Goal: Communication & Community: Connect with others

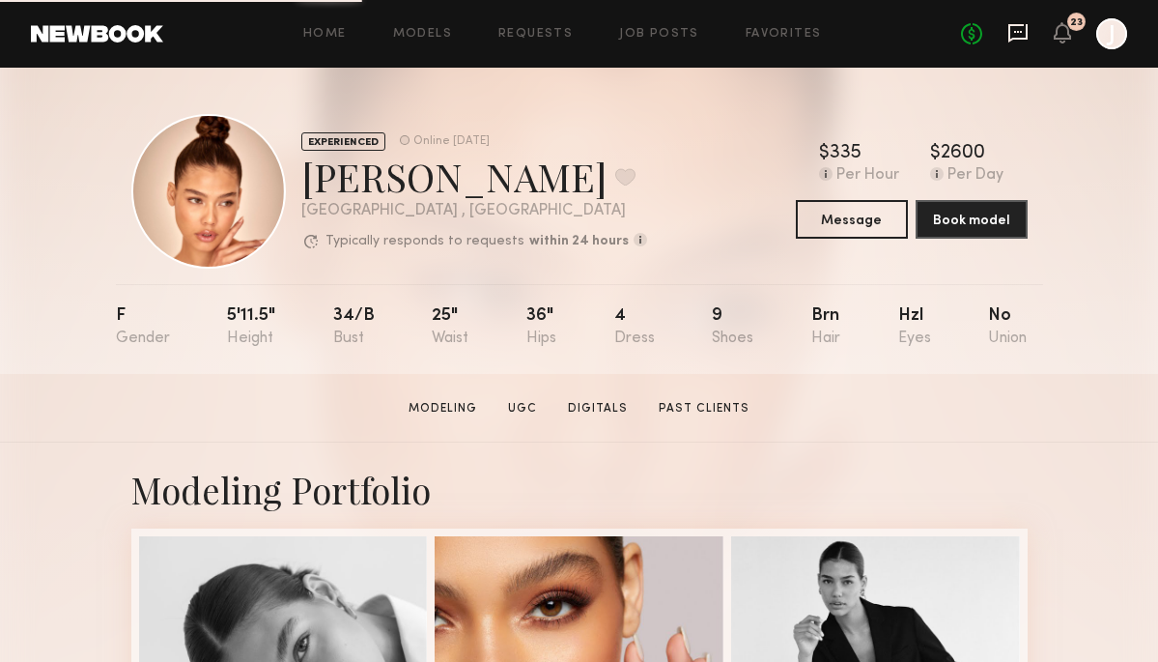
click at [1018, 35] on icon at bounding box center [1018, 32] width 21 height 21
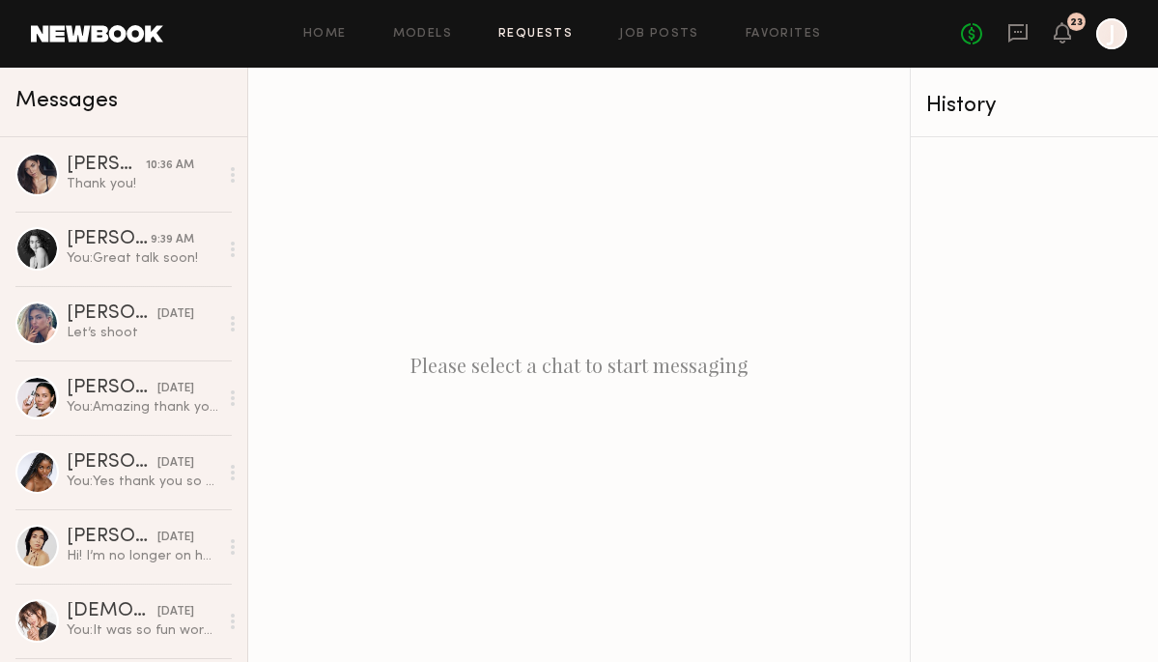
click at [527, 32] on link "Requests" at bounding box center [535, 34] width 74 height 13
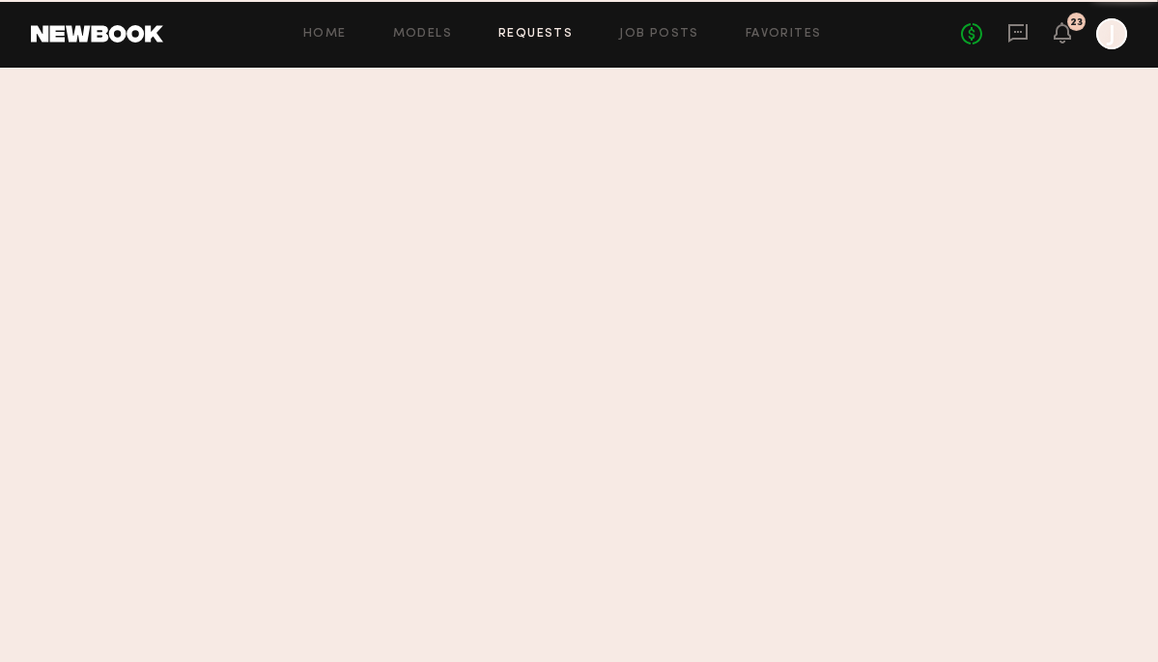
click at [662, 40] on div "Home Models Requests Job Posts Favorites Sign Out No fees up to $5,000 23 J" at bounding box center [645, 33] width 964 height 31
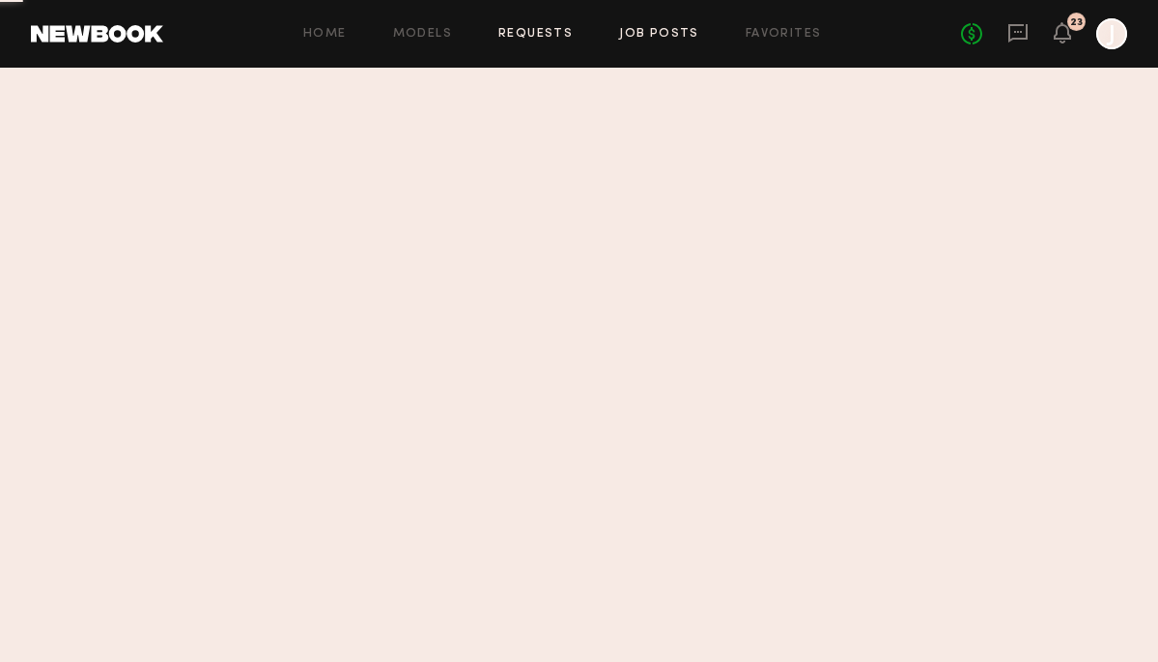
click at [640, 32] on link "Job Posts" at bounding box center [659, 34] width 80 height 13
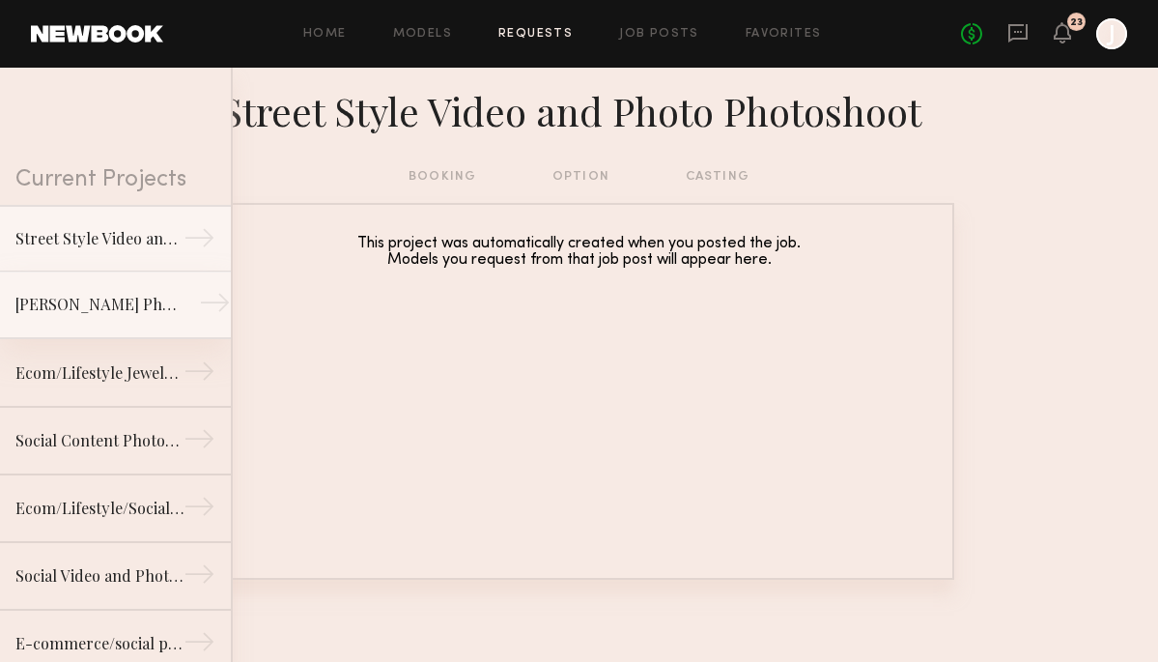
click at [158, 277] on link "Ettika Ecom Photoshoot →" at bounding box center [115, 305] width 231 height 68
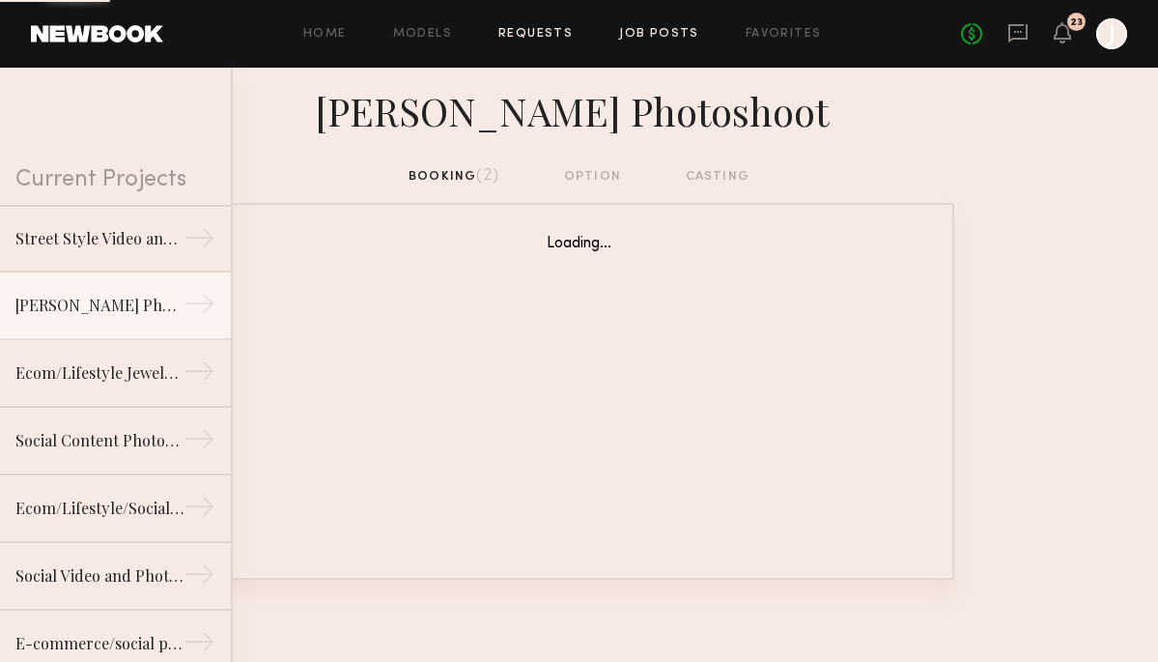
click at [663, 28] on link "Job Posts" at bounding box center [659, 34] width 80 height 13
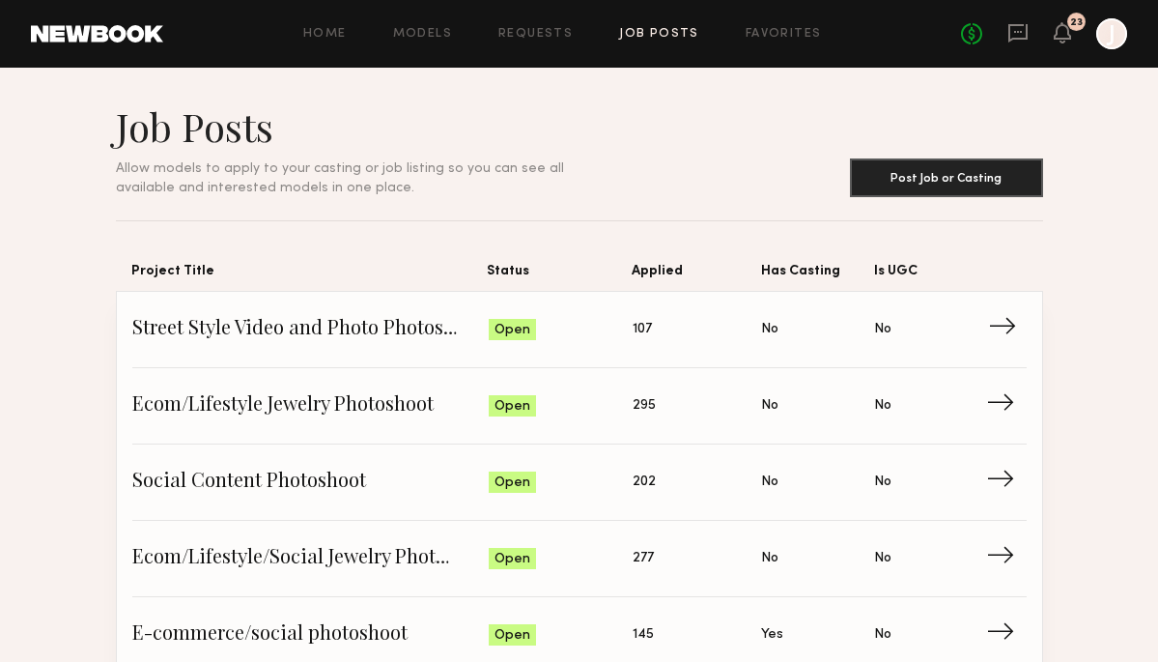
click at [377, 345] on link "Street Style Video and Photo Photoshoot Status: Open Applied: 107 Has Casting: …" at bounding box center [579, 330] width 895 height 76
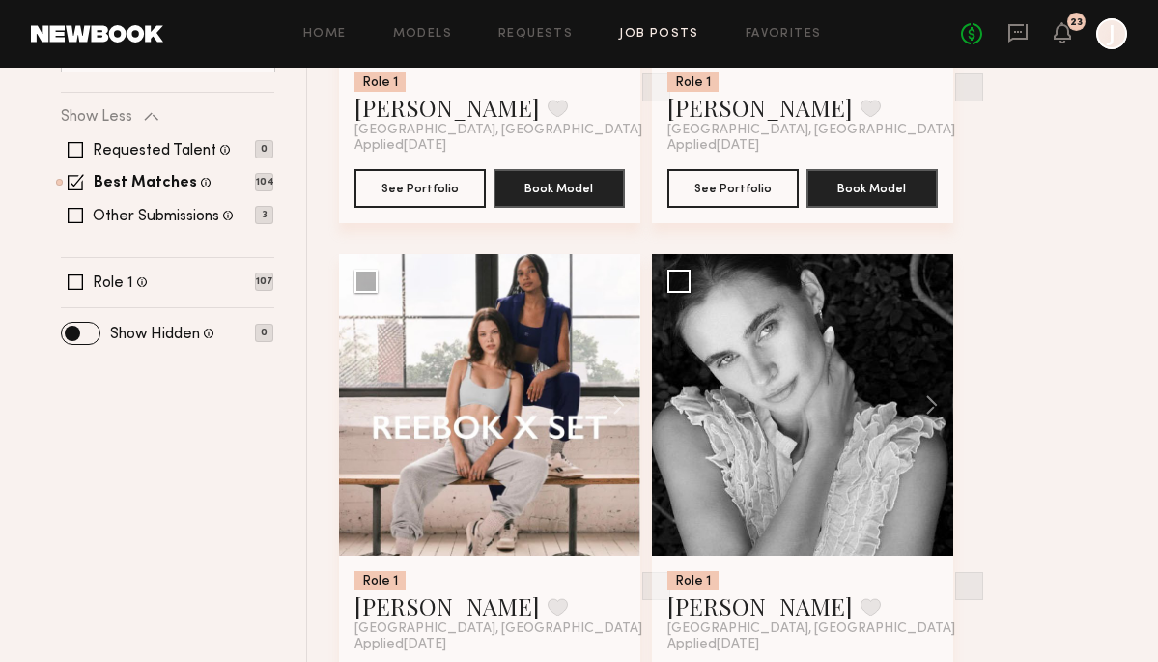
scroll to position [596, 0]
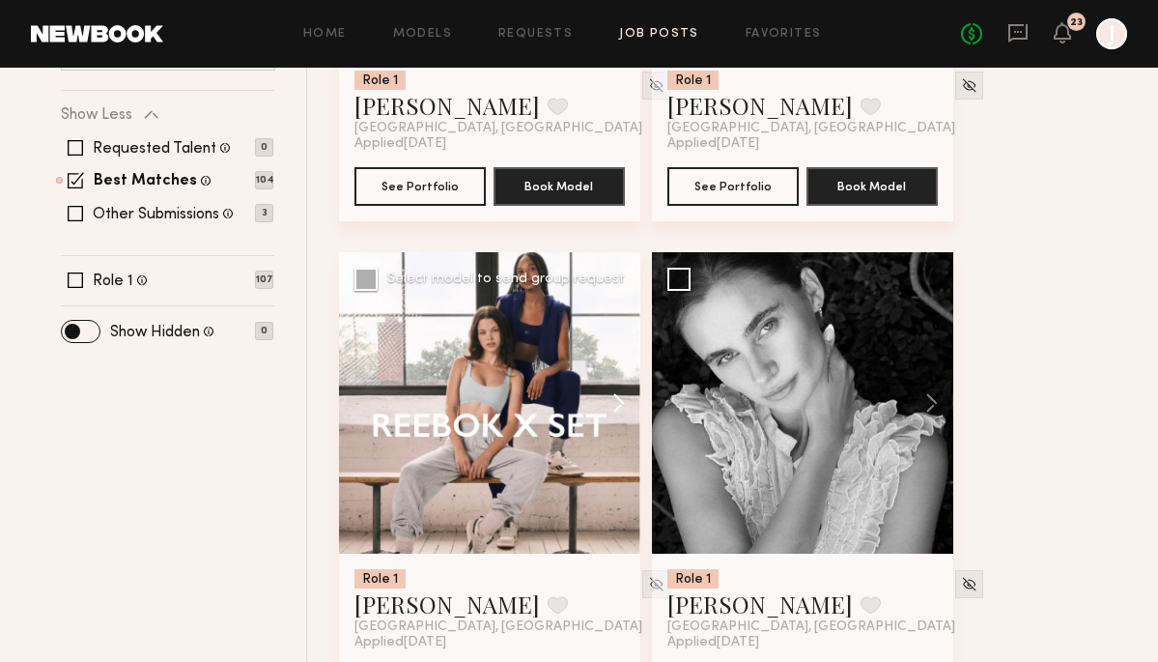
click at [613, 410] on button at bounding box center [610, 402] width 62 height 301
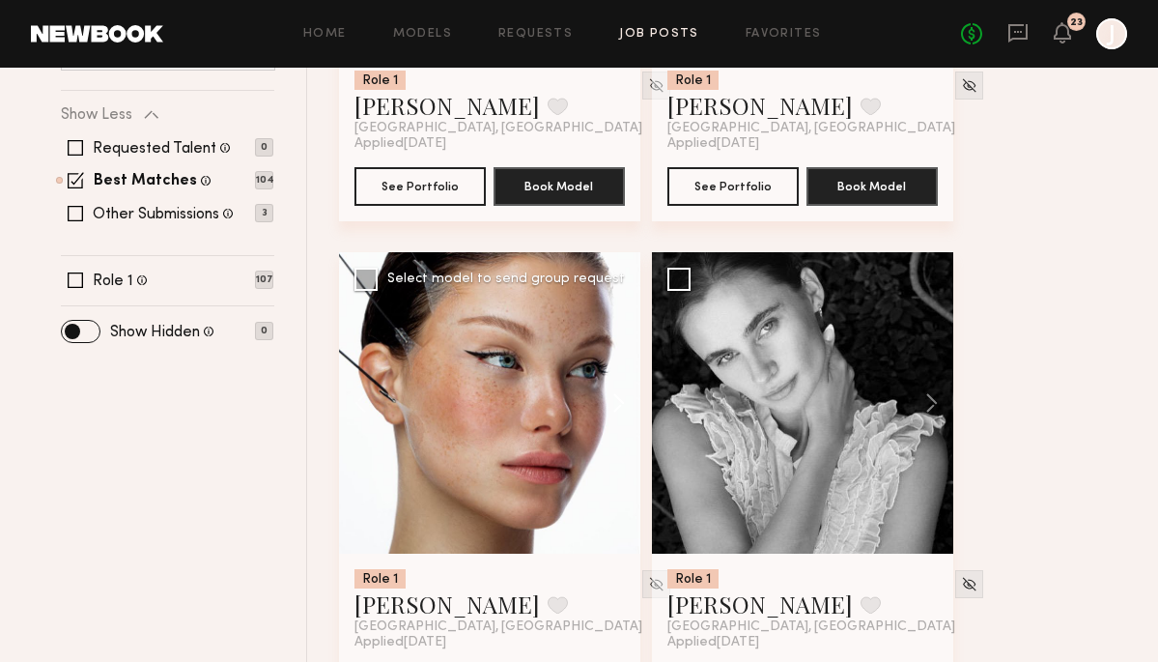
click at [613, 410] on button at bounding box center [610, 402] width 62 height 301
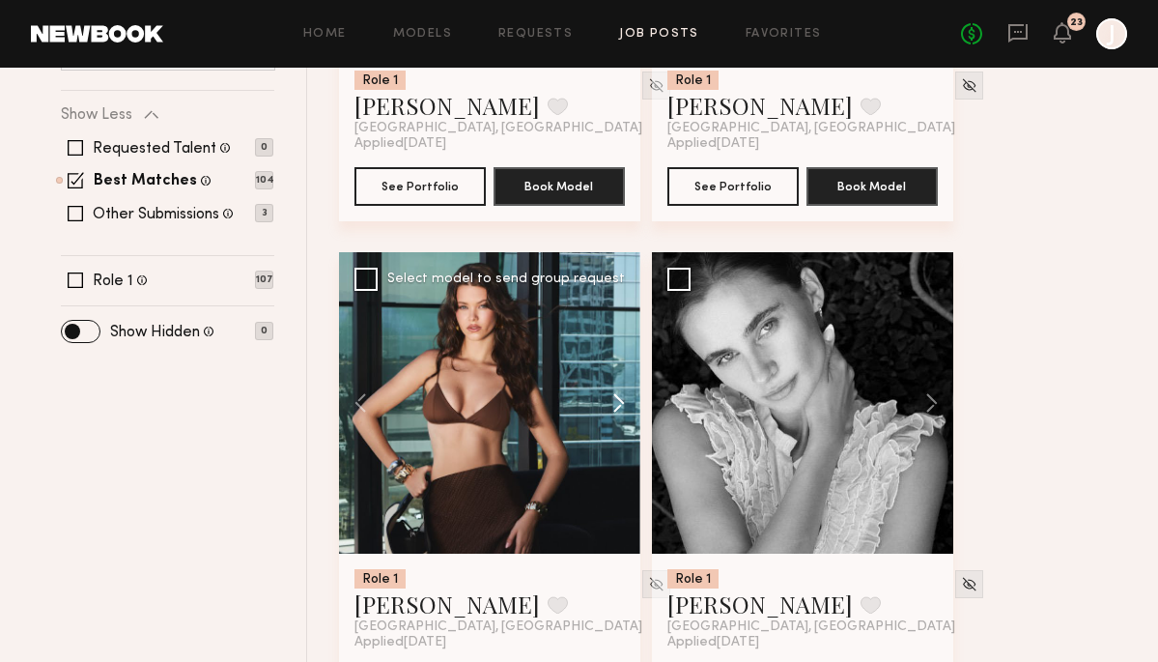
click at [613, 410] on button at bounding box center [610, 402] width 62 height 301
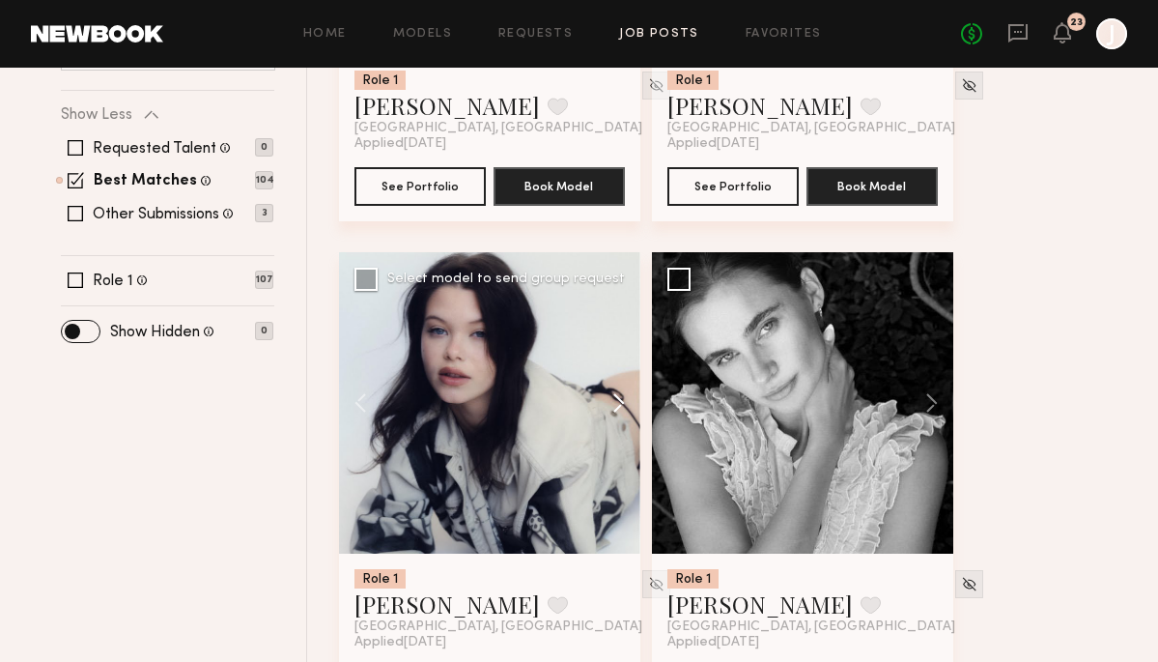
click at [613, 410] on button at bounding box center [610, 402] width 62 height 301
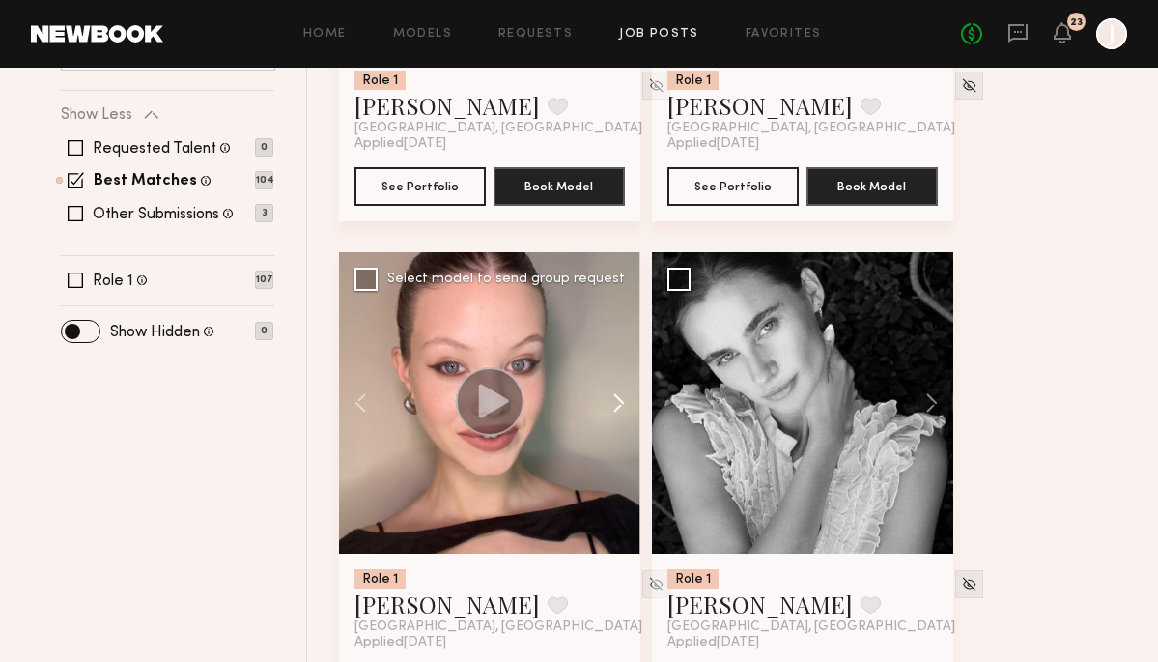
click at [613, 410] on button at bounding box center [610, 402] width 62 height 301
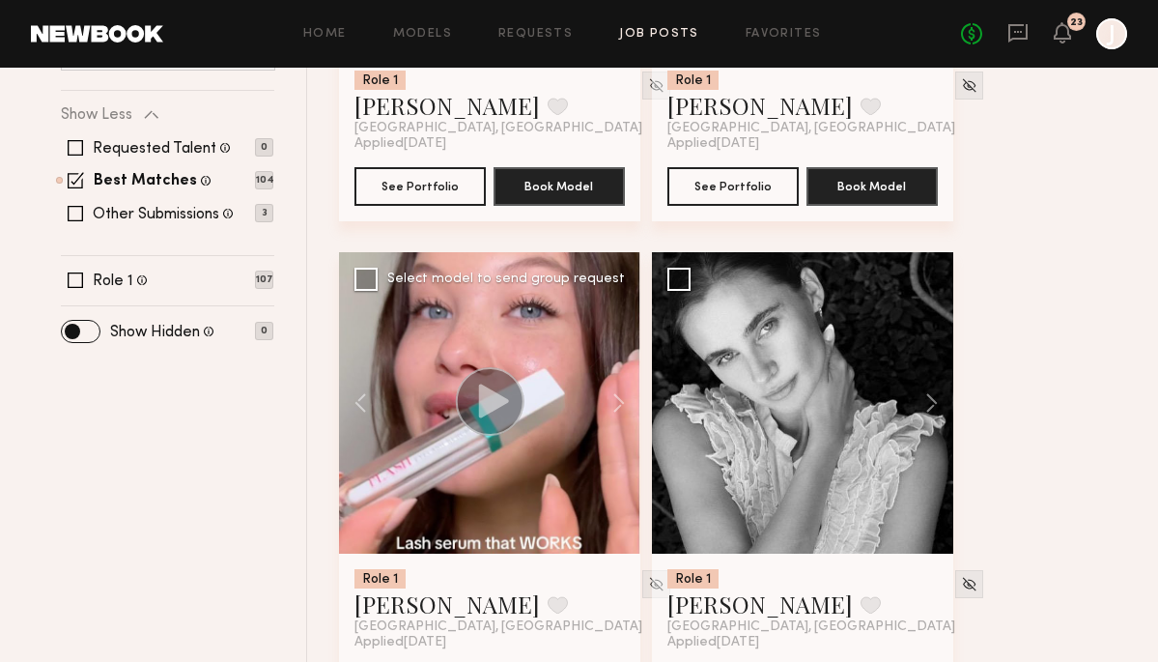
click at [562, 497] on div at bounding box center [489, 402] width 301 height 301
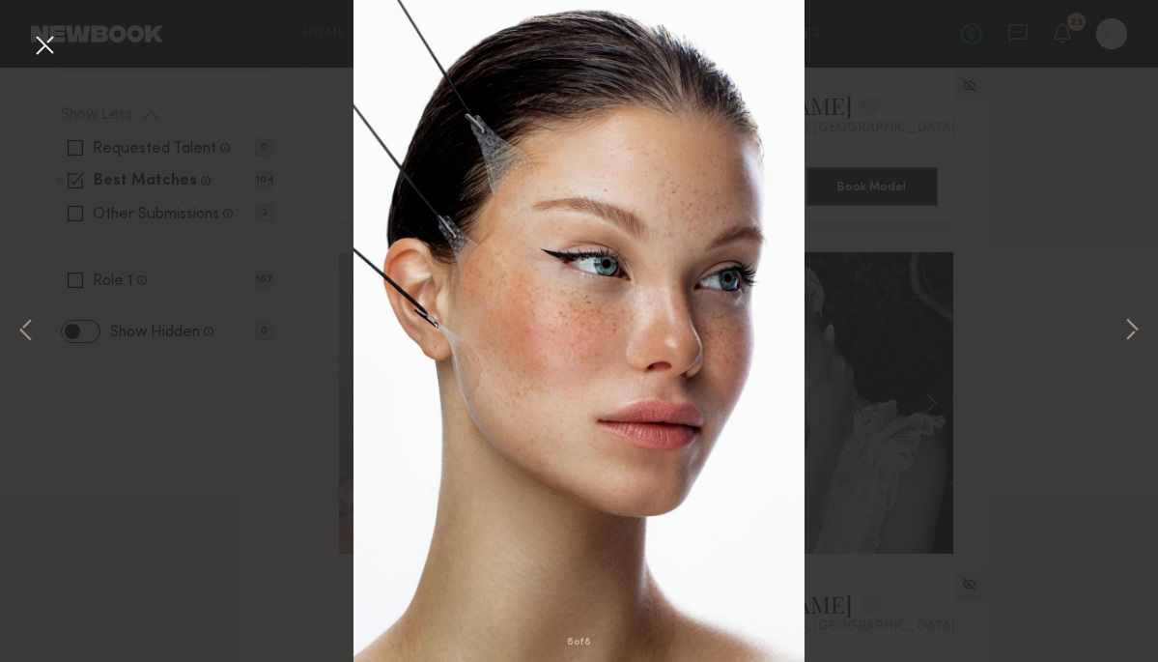
click at [934, 311] on div "6 of 8" at bounding box center [579, 331] width 1158 height 662
click at [1101, 161] on div "6 of 8" at bounding box center [579, 331] width 1158 height 662
click at [33, 53] on button at bounding box center [44, 46] width 31 height 35
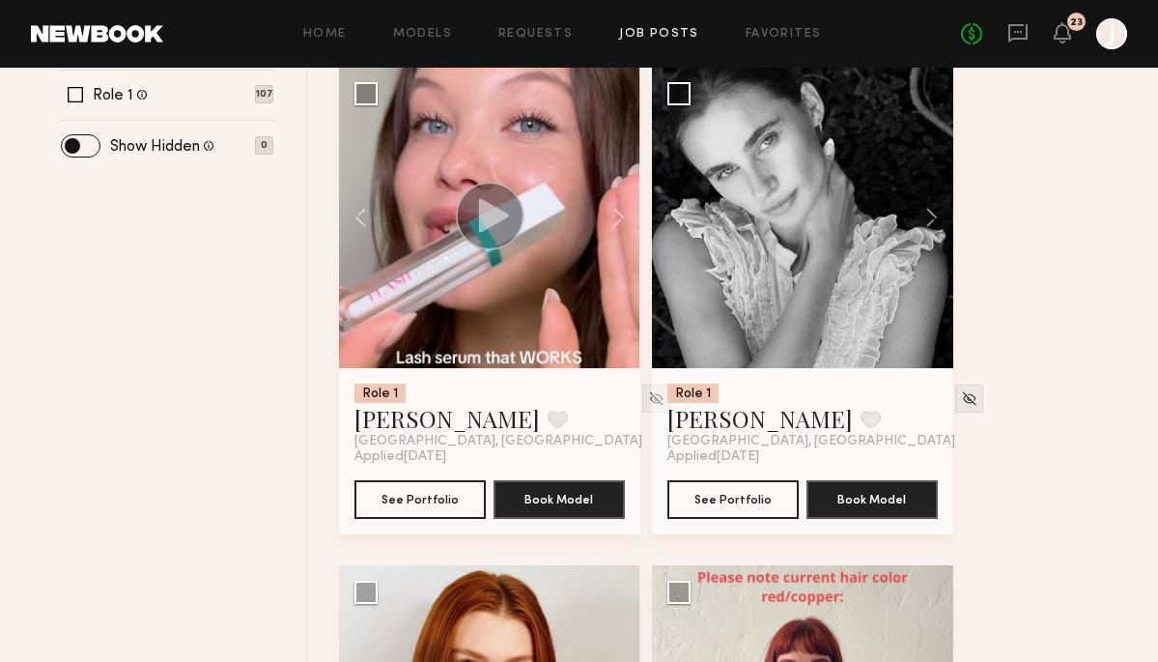
scroll to position [804, 0]
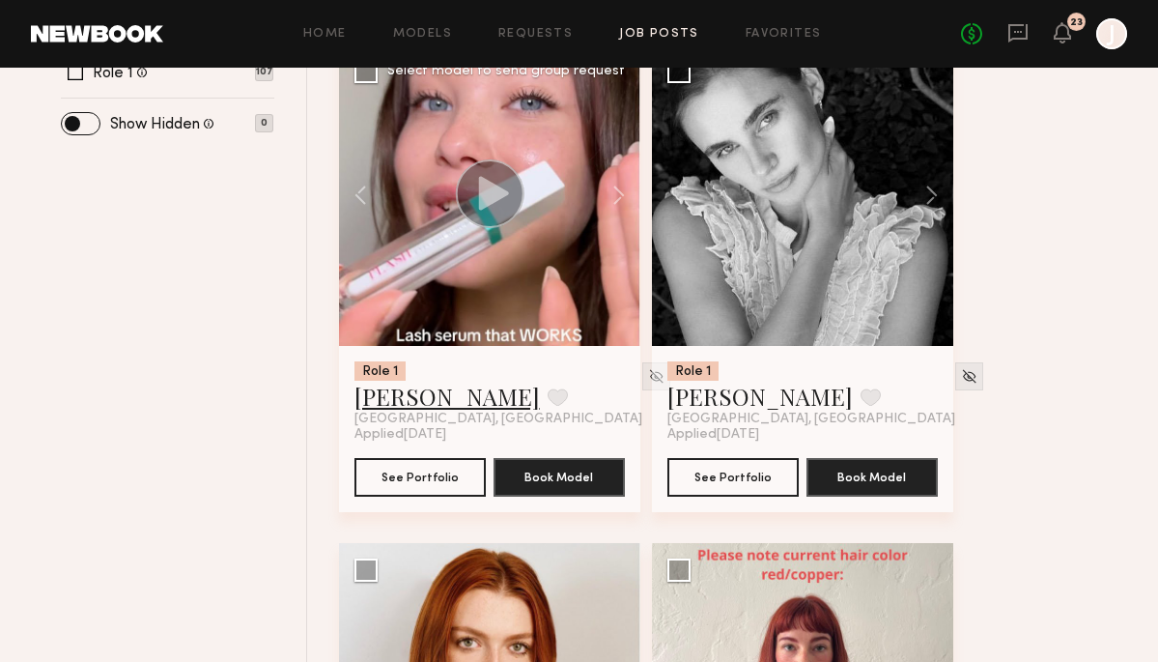
click at [417, 401] on link "Marina F." at bounding box center [447, 396] width 185 height 31
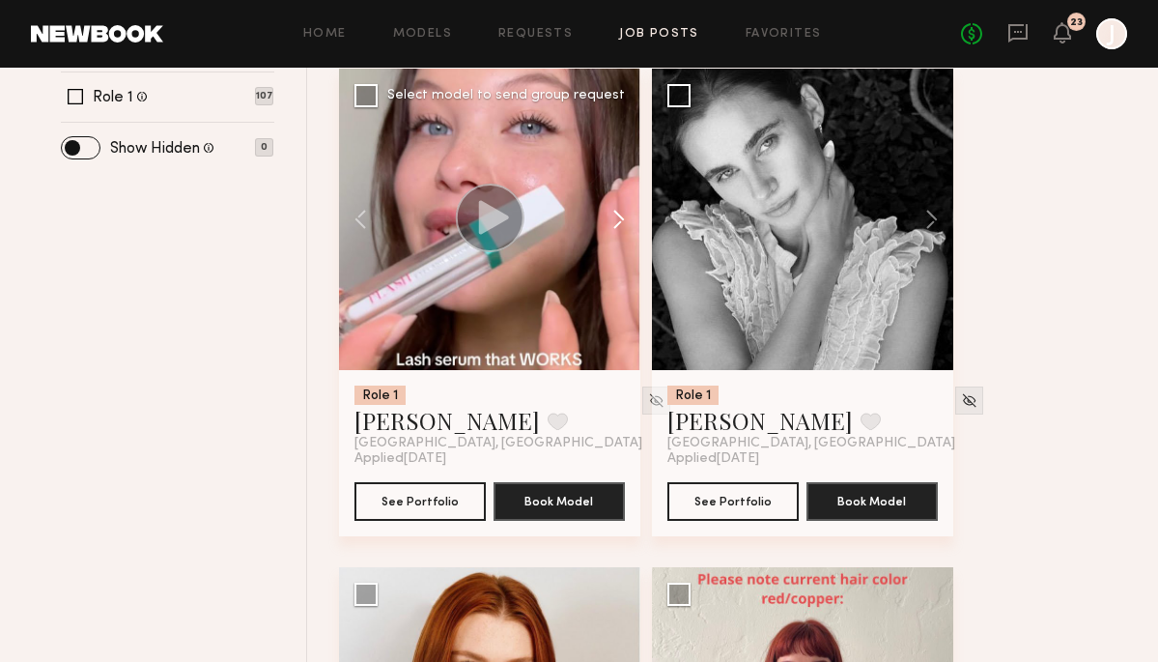
scroll to position [774, 0]
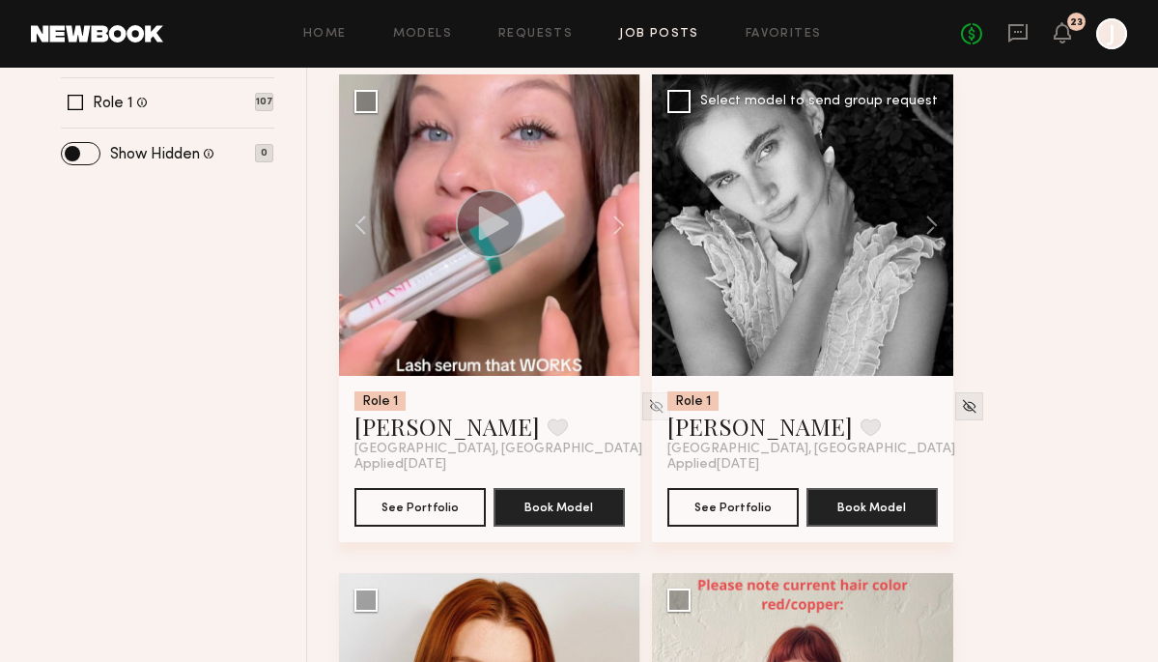
click at [778, 315] on div at bounding box center [802, 224] width 301 height 301
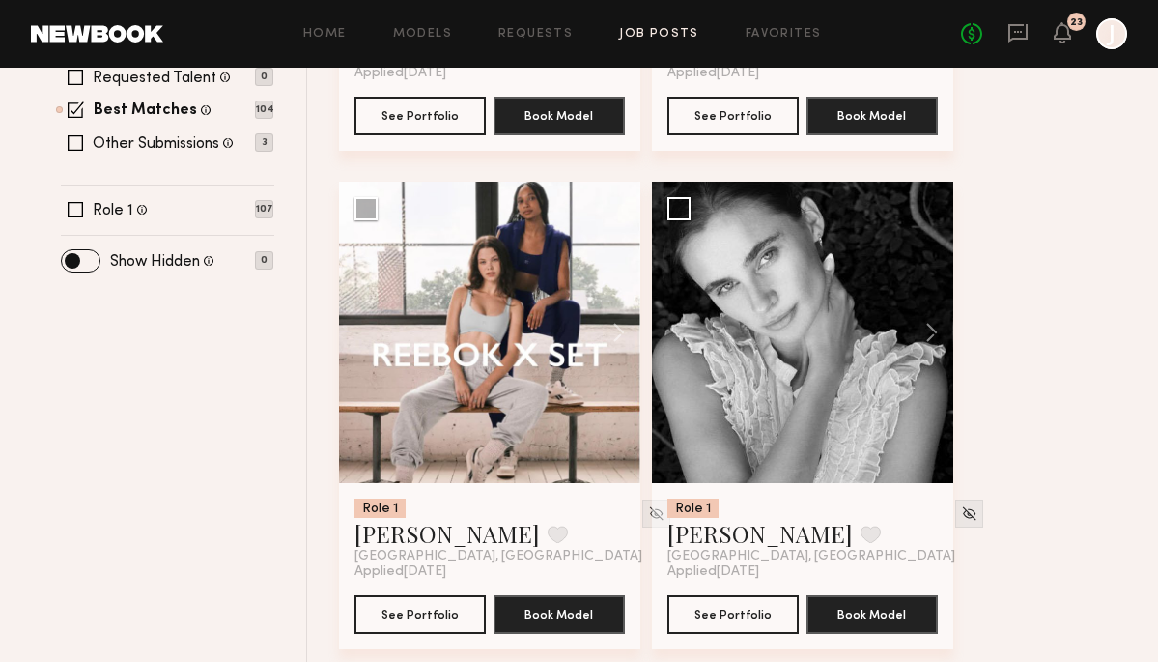
scroll to position [727, 0]
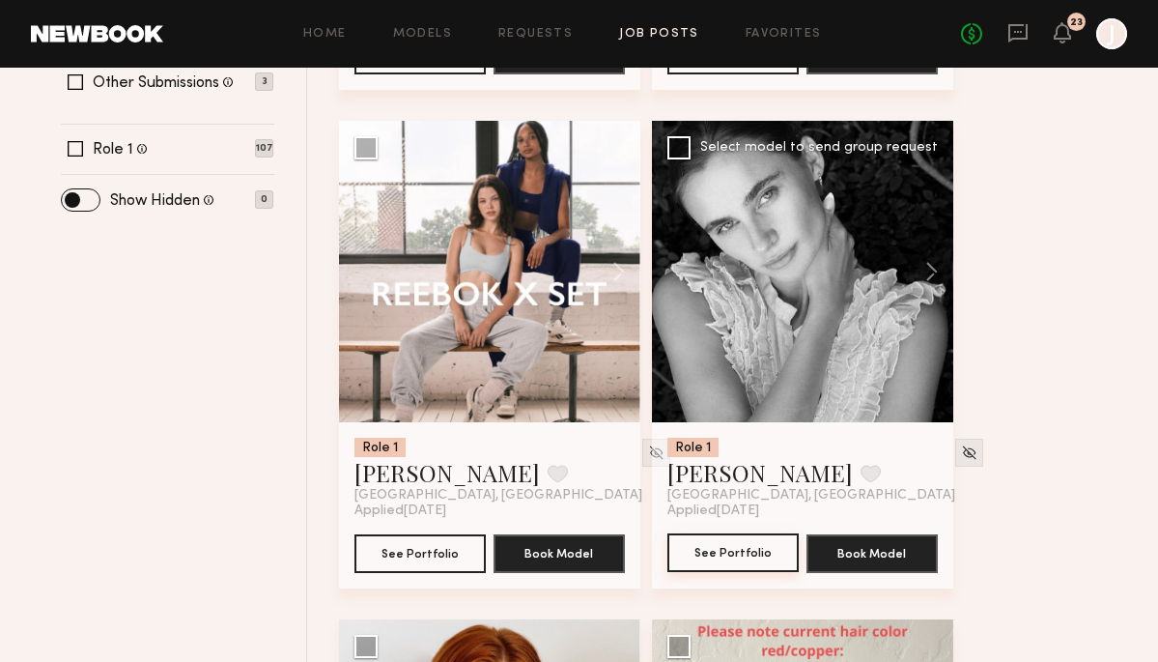
click at [738, 549] on button "See Portfolio" at bounding box center [733, 552] width 131 height 39
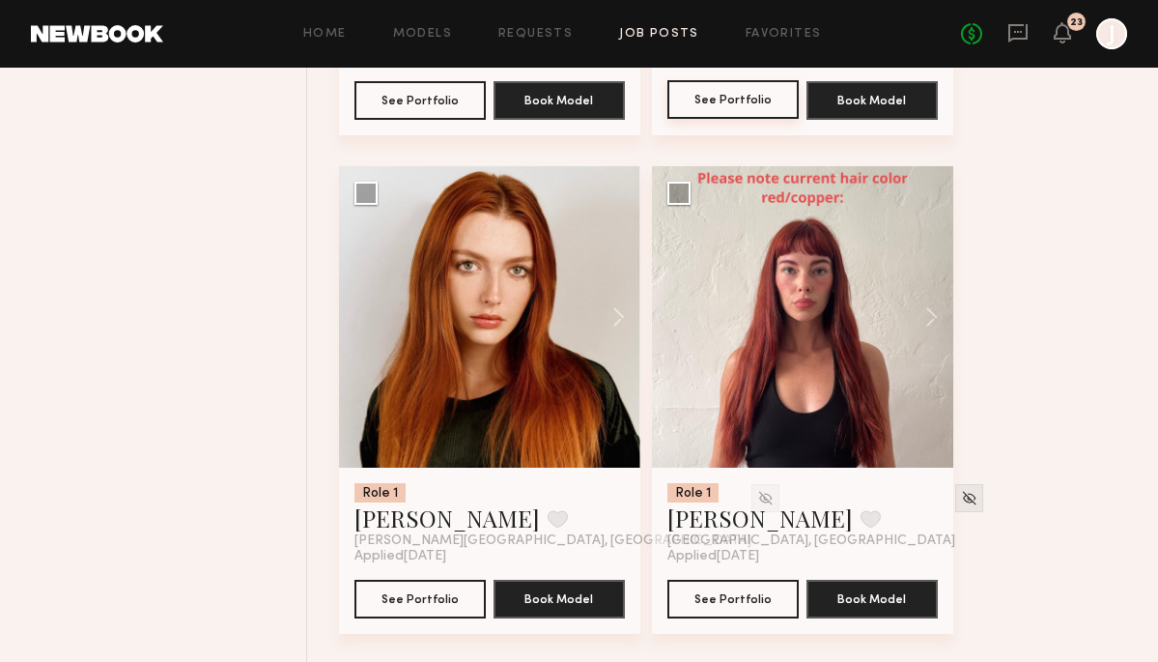
scroll to position [1180, 0]
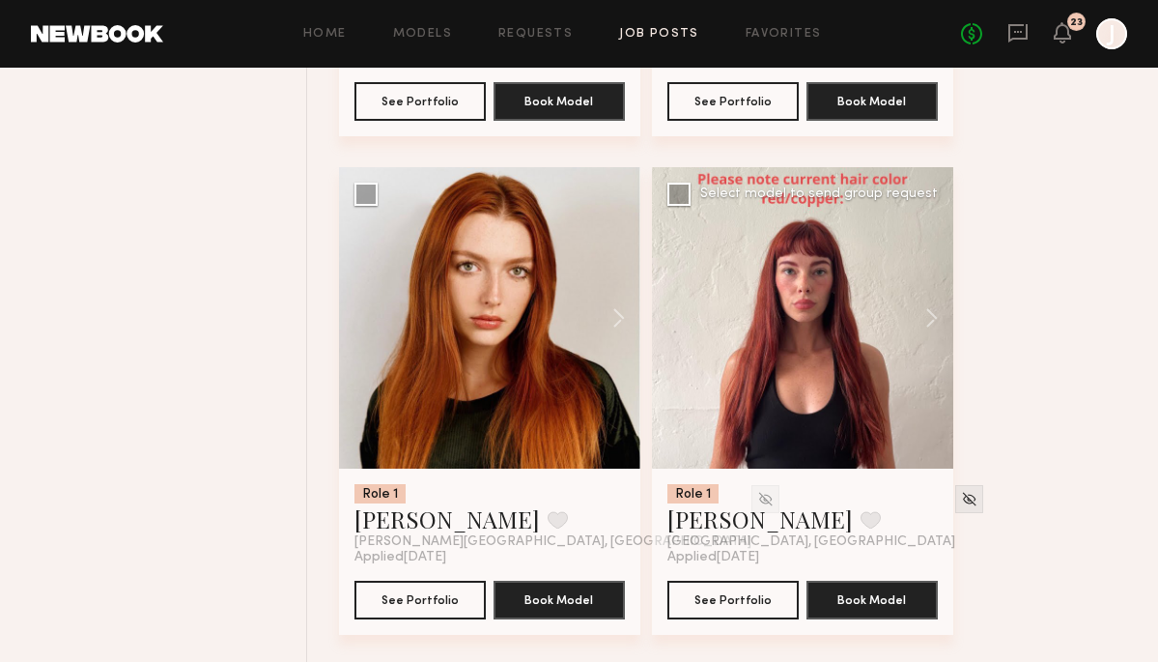
click at [794, 351] on div at bounding box center [802, 317] width 301 height 301
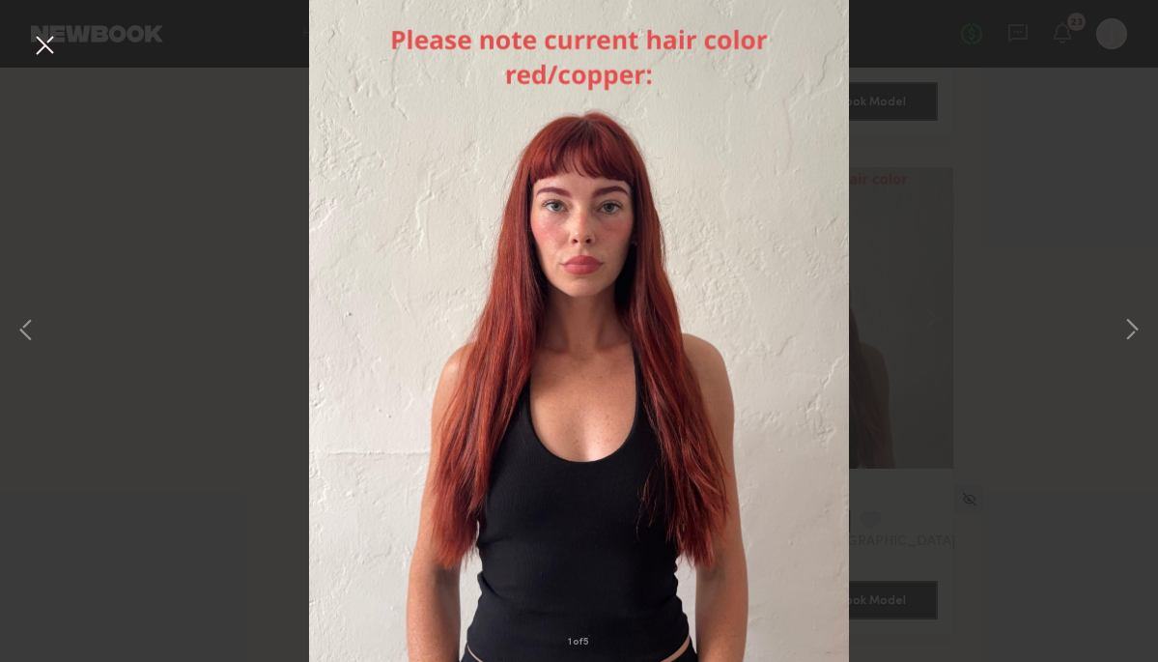
click at [910, 340] on div "1 of 5" at bounding box center [579, 331] width 1158 height 662
click at [41, 43] on button at bounding box center [44, 46] width 31 height 35
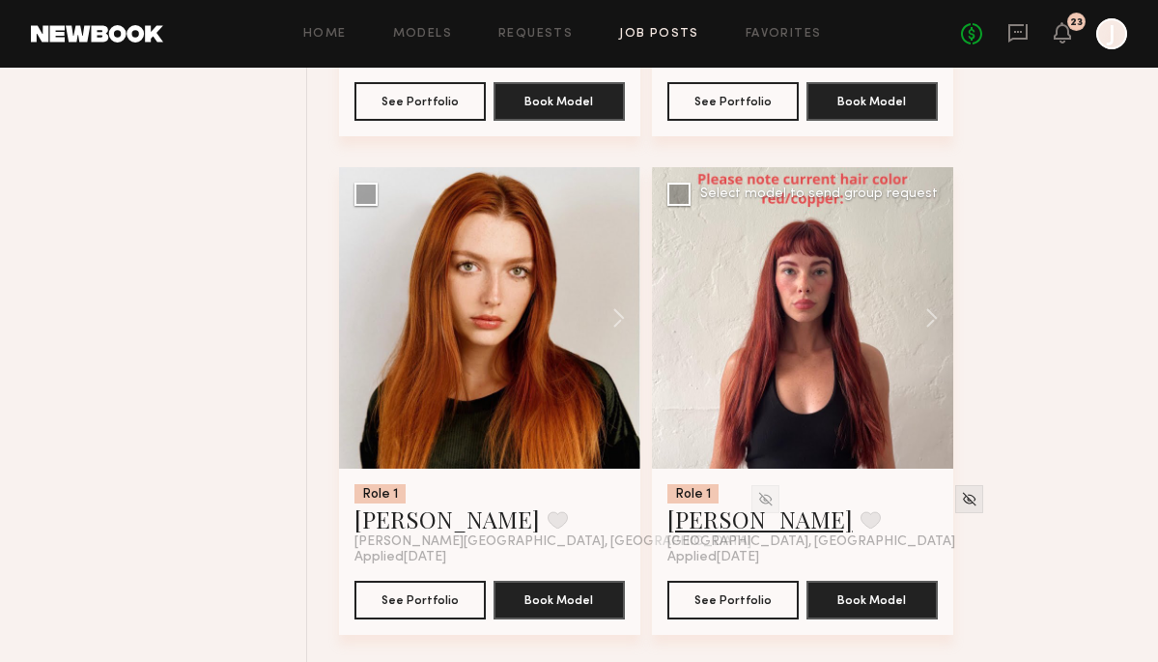
click at [701, 523] on link "[PERSON_NAME]" at bounding box center [760, 518] width 185 height 31
click at [615, 309] on button at bounding box center [610, 317] width 62 height 301
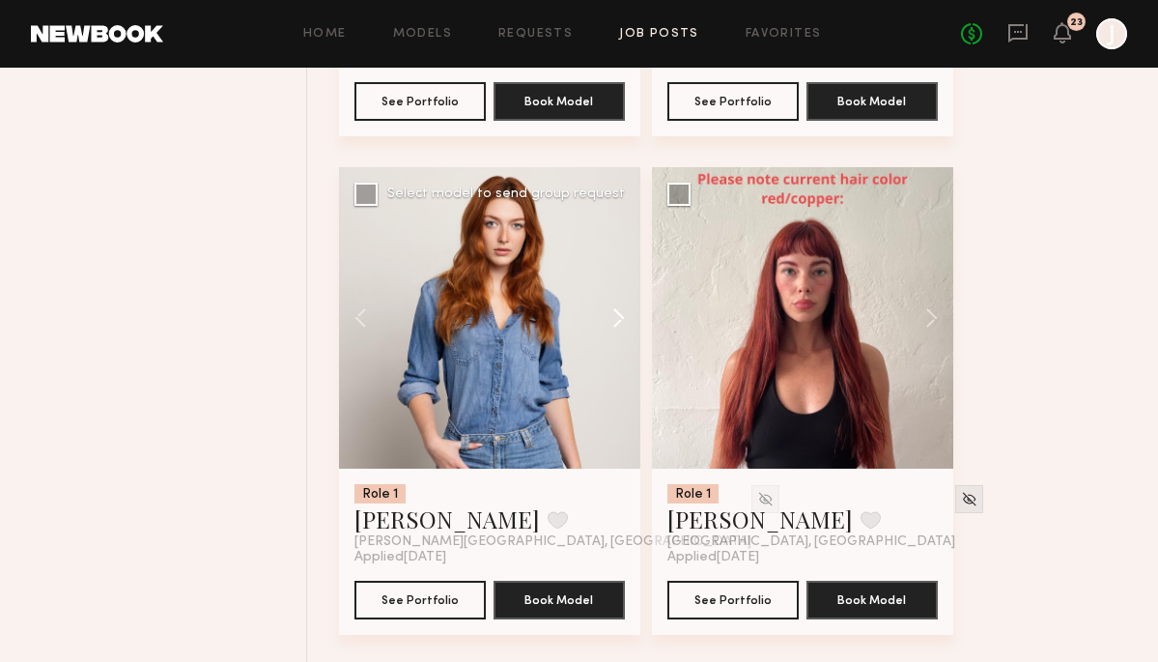
click at [615, 309] on button at bounding box center [610, 317] width 62 height 301
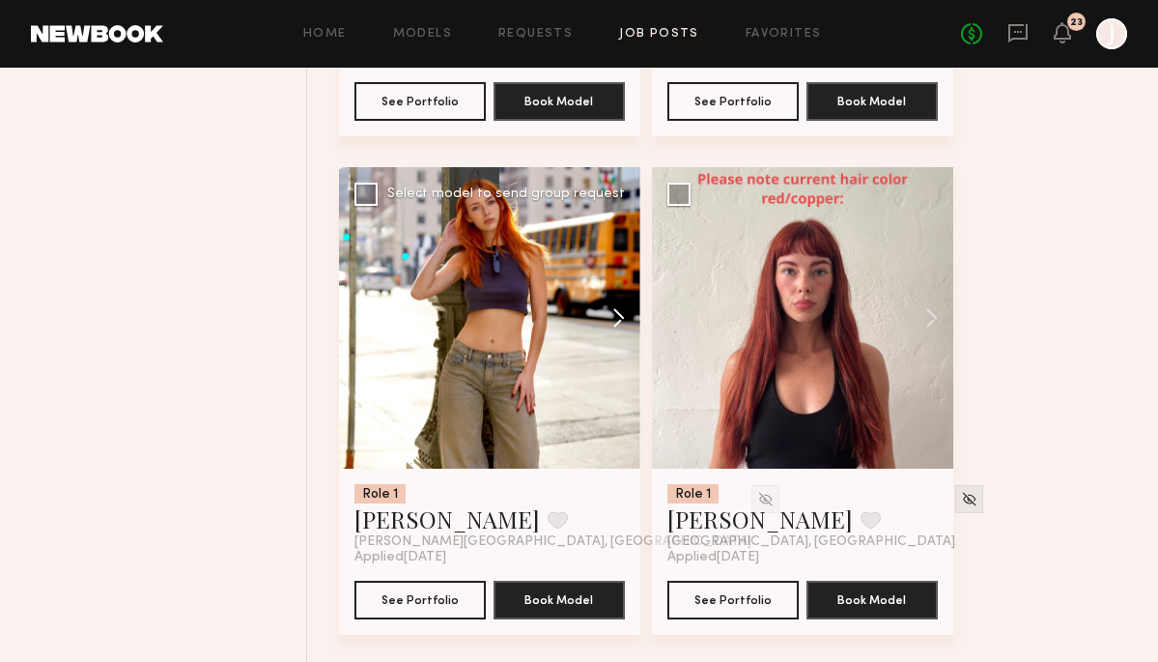
click at [615, 309] on button at bounding box center [610, 317] width 62 height 301
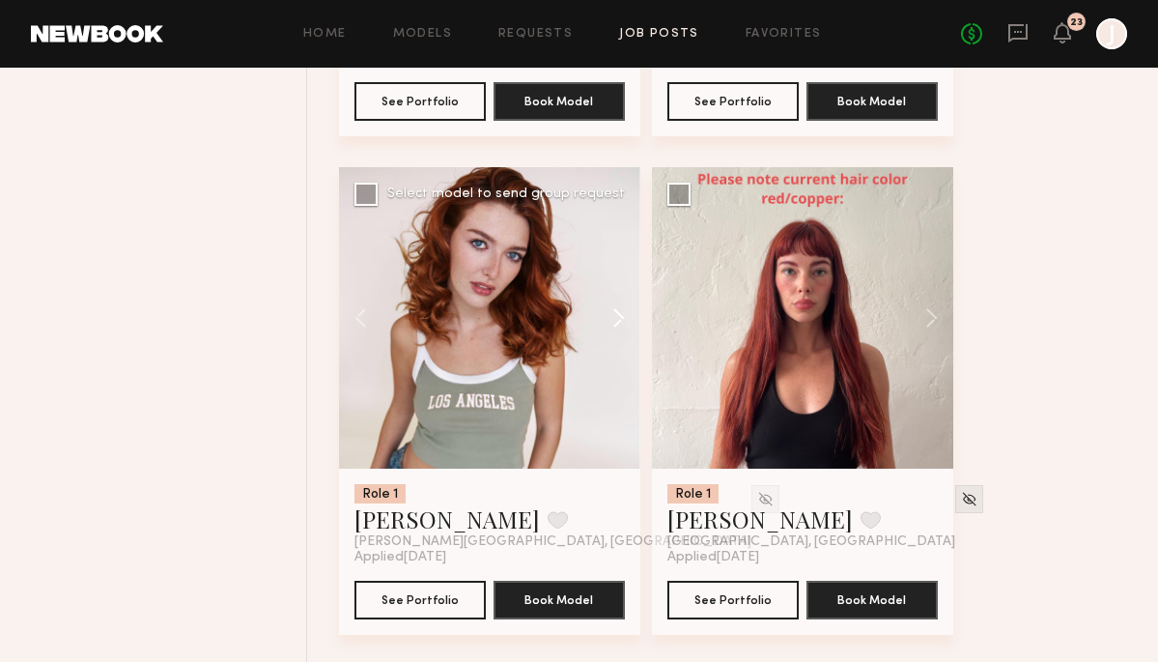
click at [615, 309] on button at bounding box center [610, 317] width 62 height 301
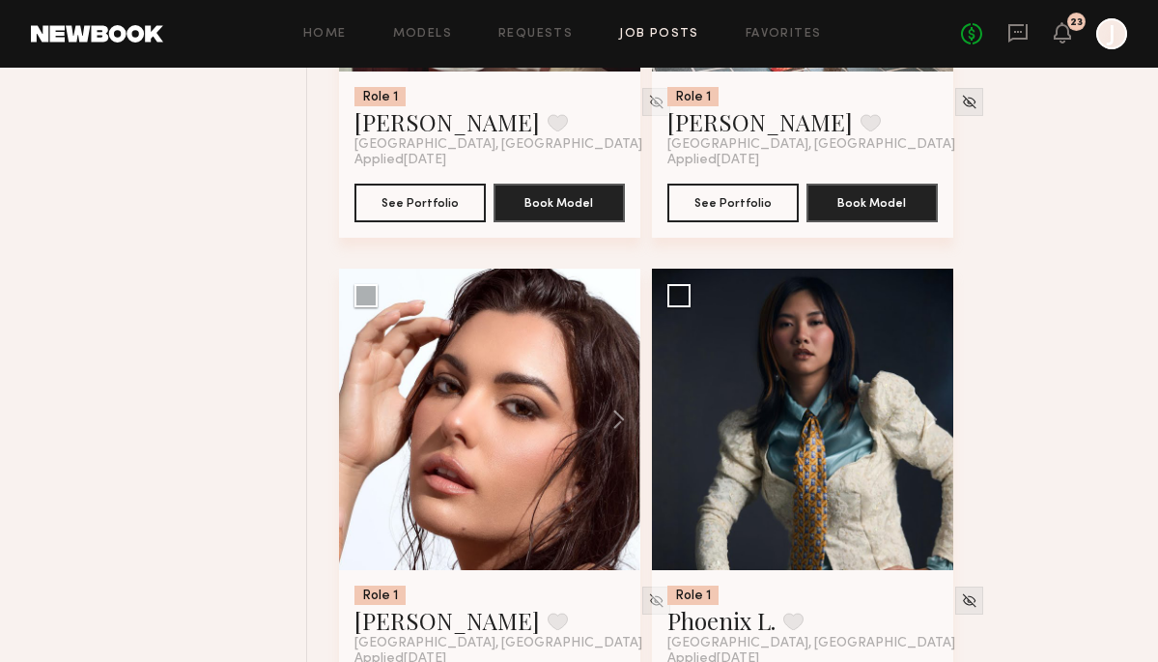
scroll to position [4073, 0]
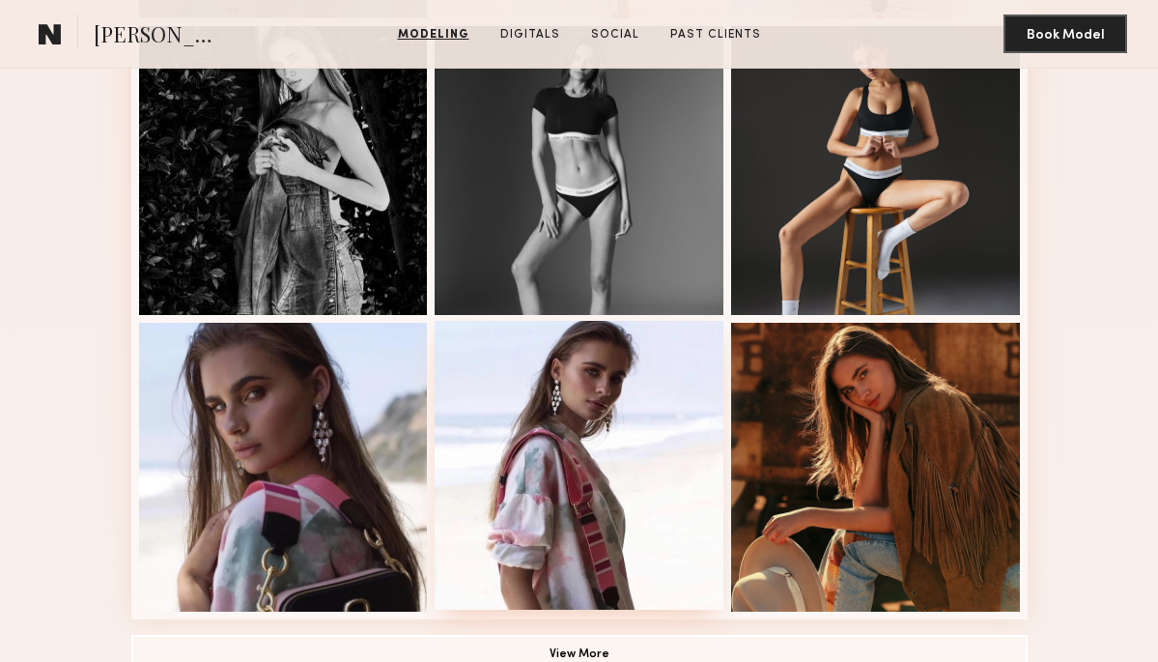
scroll to position [1268, 0]
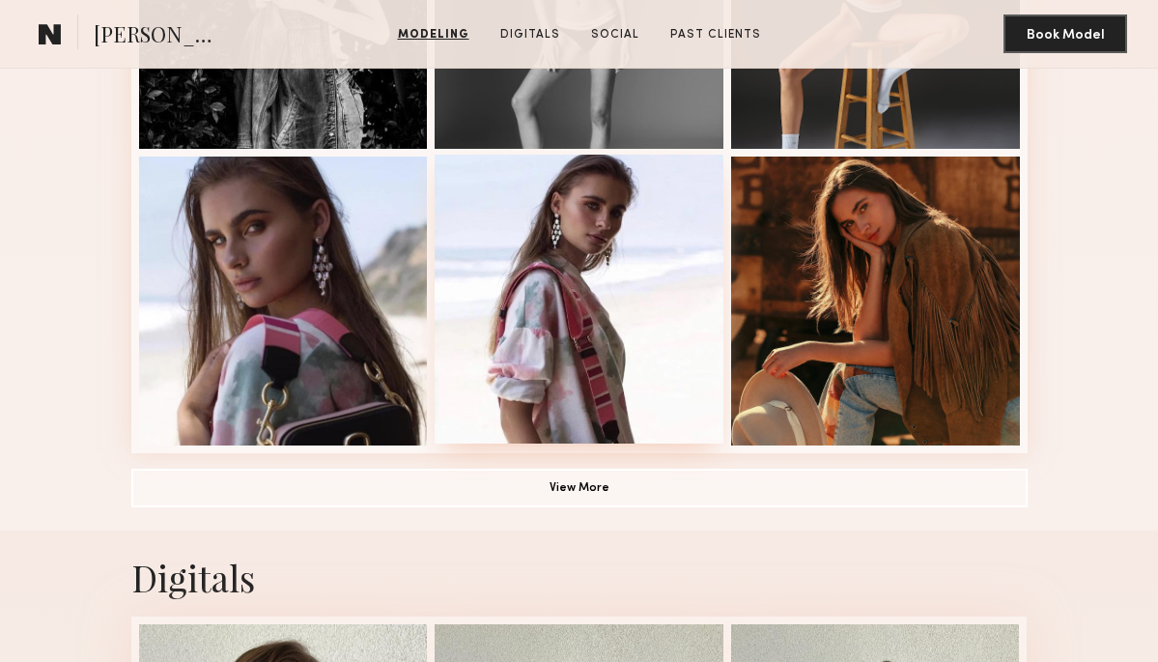
click at [592, 391] on div at bounding box center [579, 299] width 289 height 289
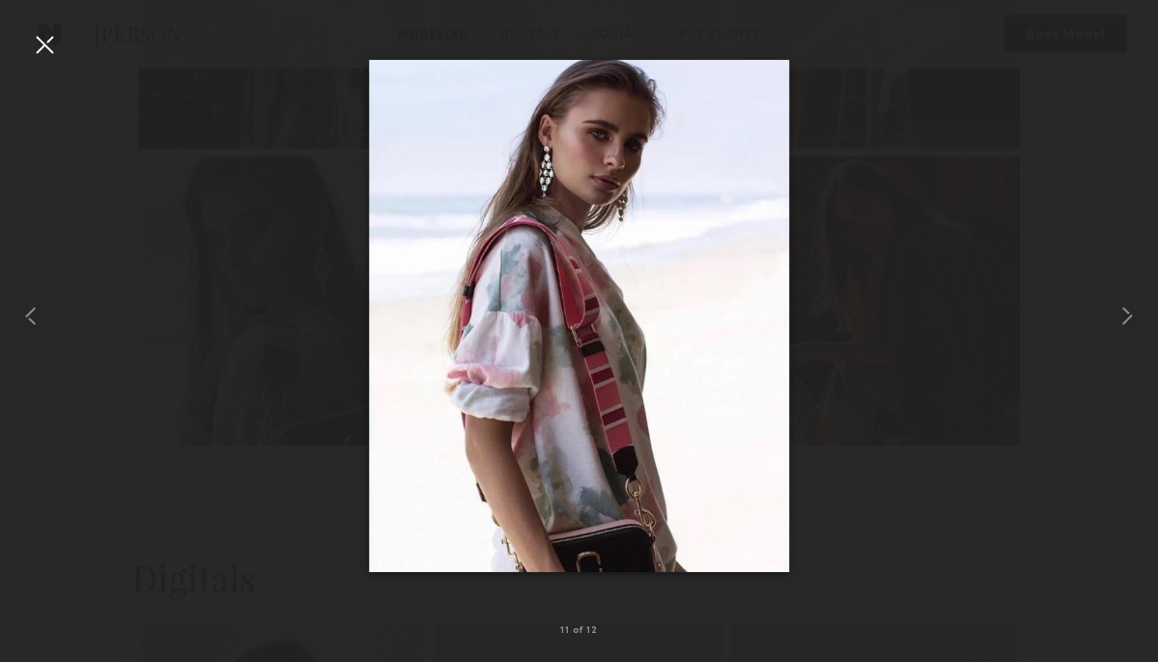
click at [46, 57] on div at bounding box center [44, 44] width 31 height 31
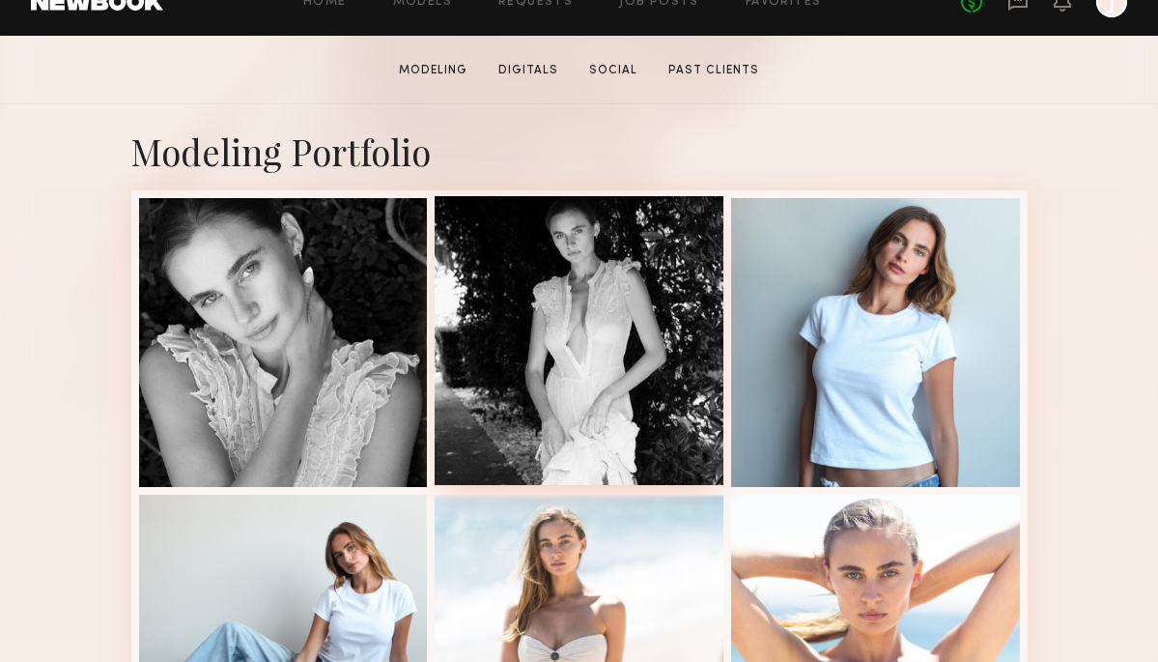
scroll to position [342, 0]
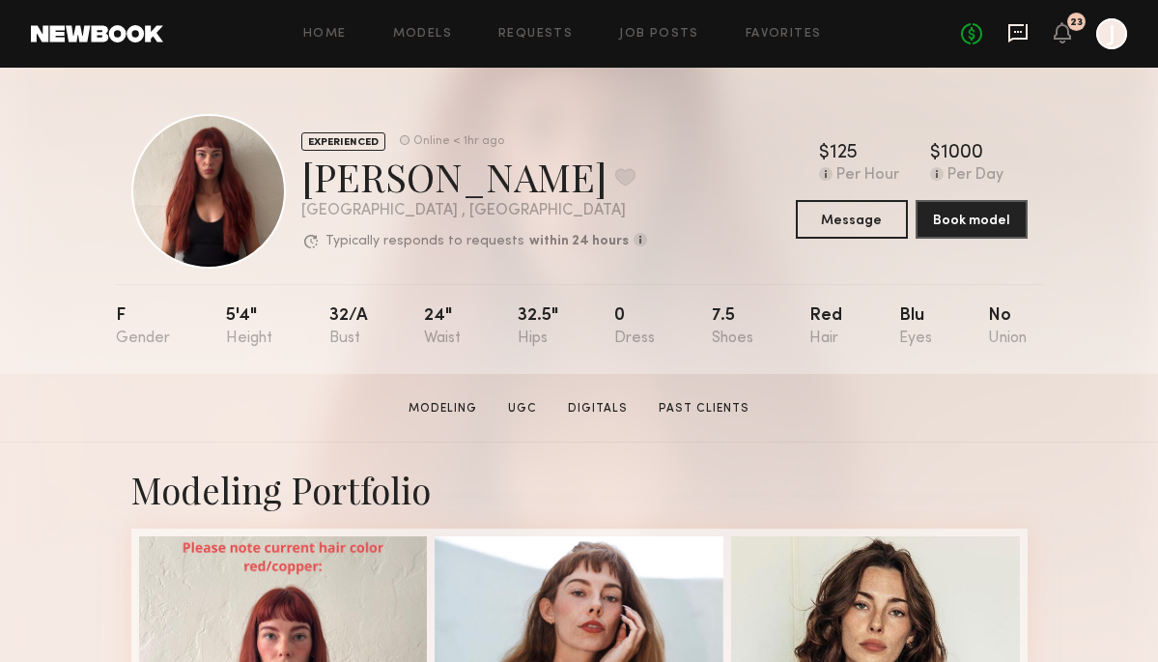
click at [1009, 29] on icon at bounding box center [1018, 33] width 19 height 18
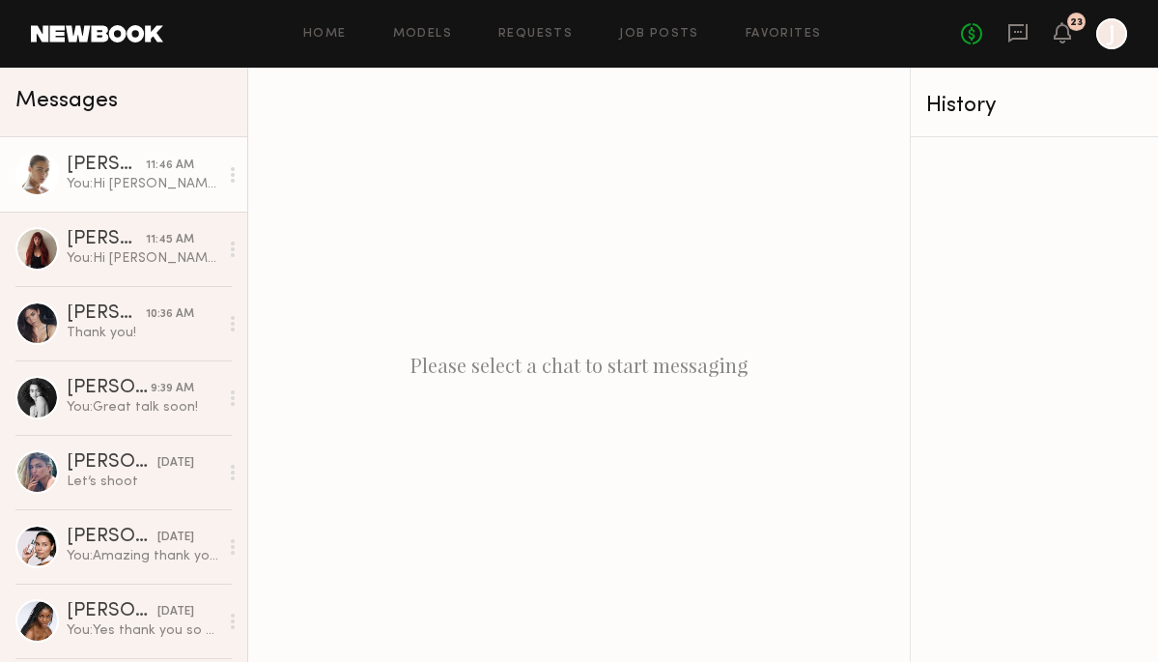
click at [104, 184] on div "You: Hi Liv! Would you be able to come in for a short casting either Thursday o…" at bounding box center [143, 184] width 152 height 18
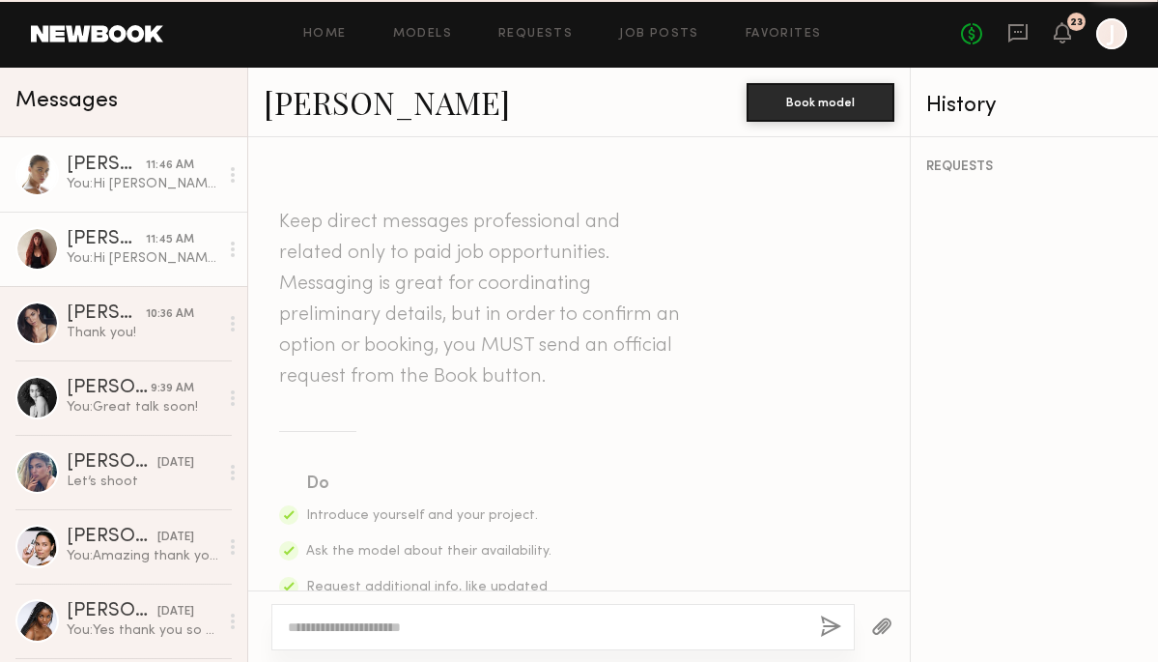
scroll to position [582, 0]
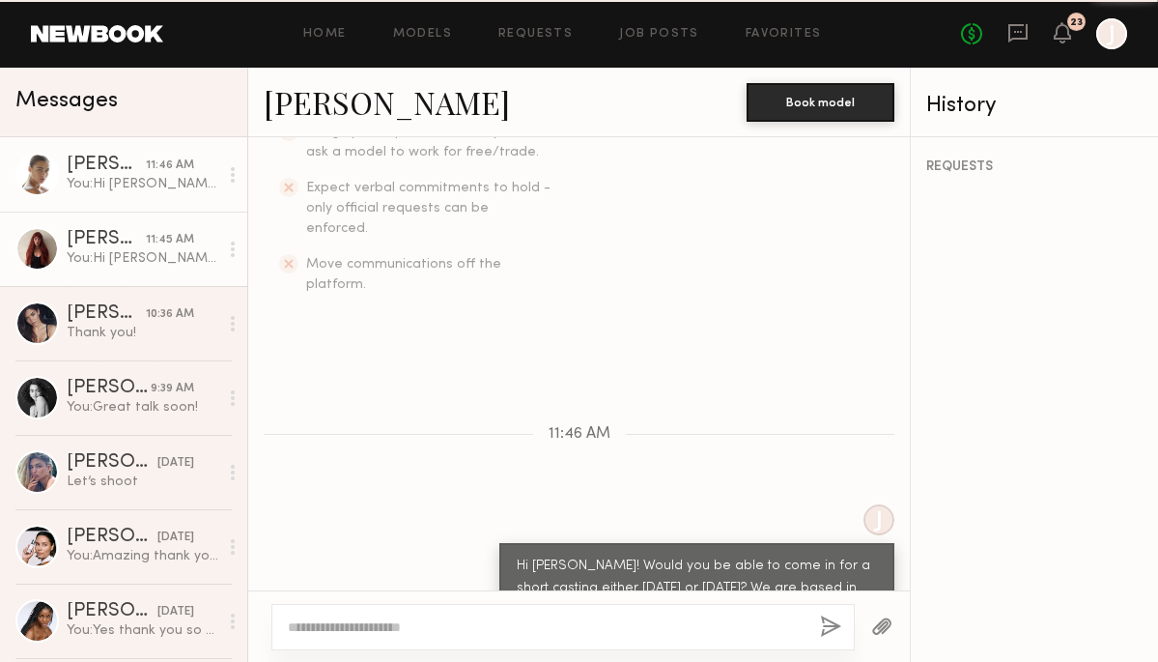
click at [116, 255] on div "You: Hi Liv! Would you be able to come in for a short casting sometime thursday…" at bounding box center [143, 258] width 152 height 18
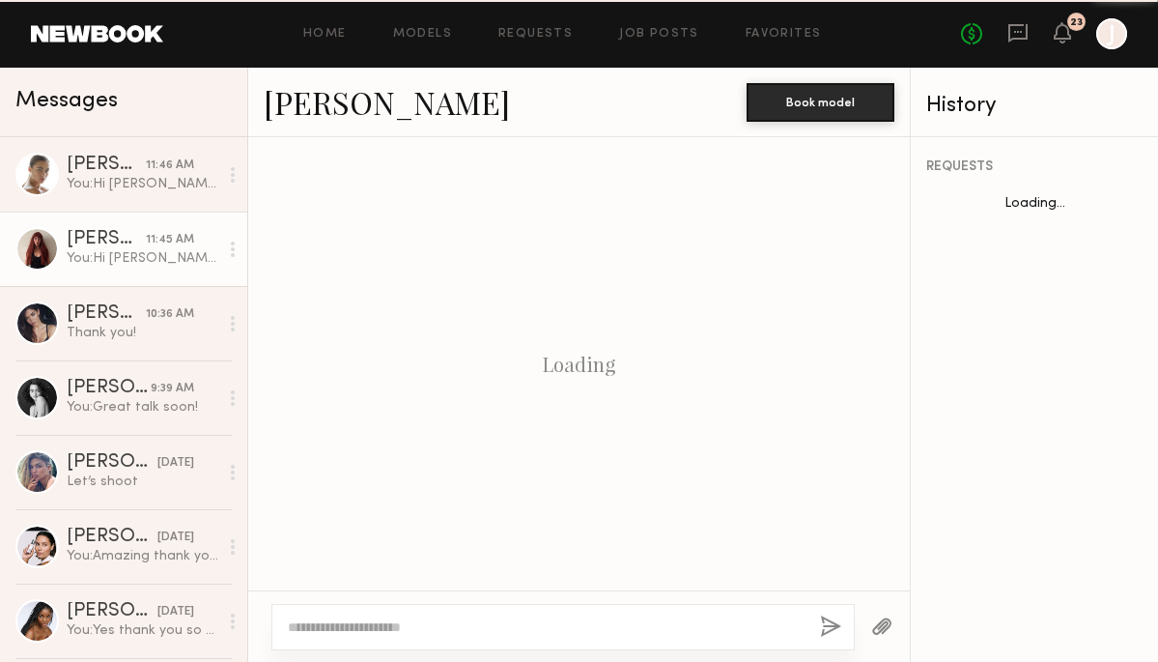
scroll to position [582, 0]
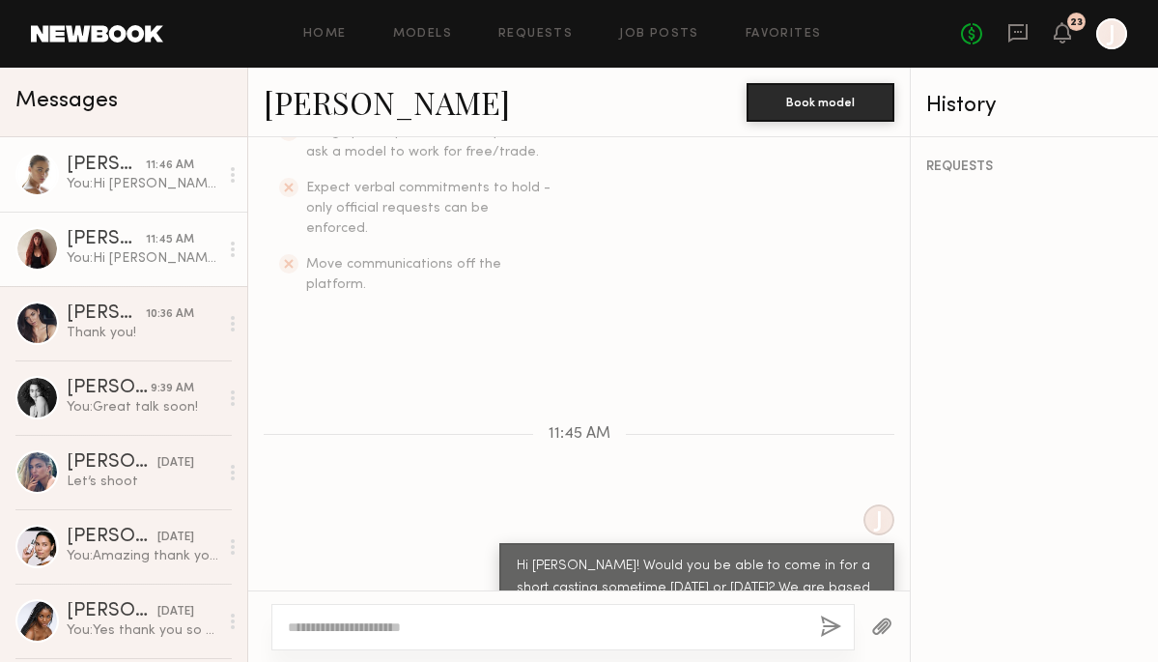
click at [117, 171] on div "Liv M." at bounding box center [106, 165] width 79 height 19
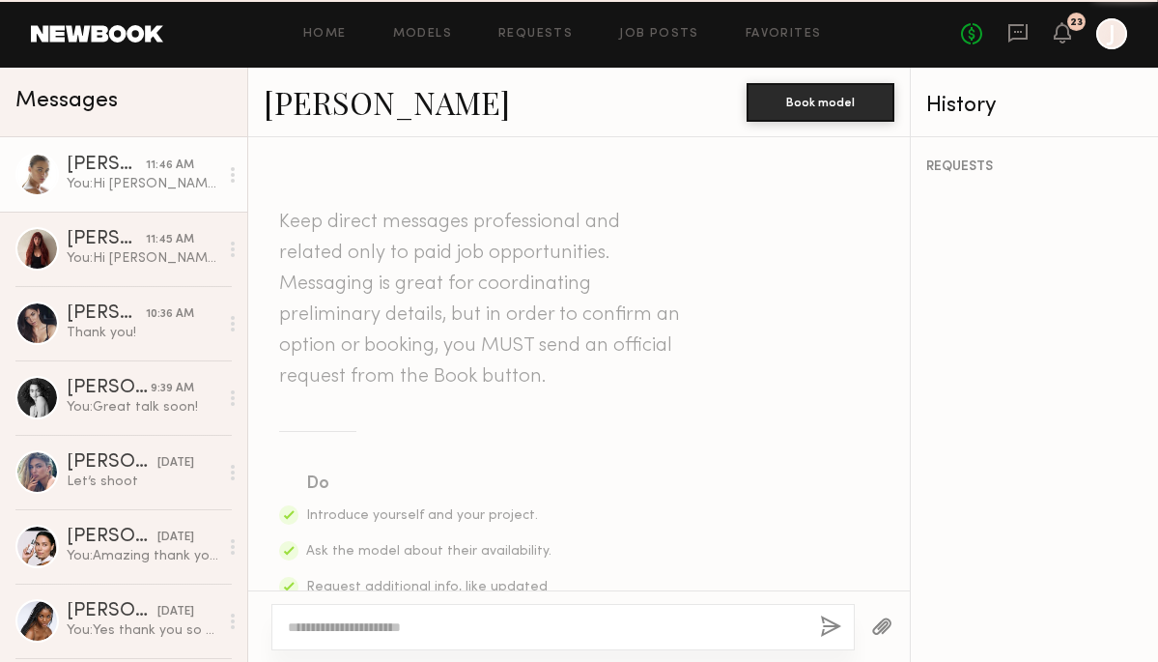
scroll to position [582, 0]
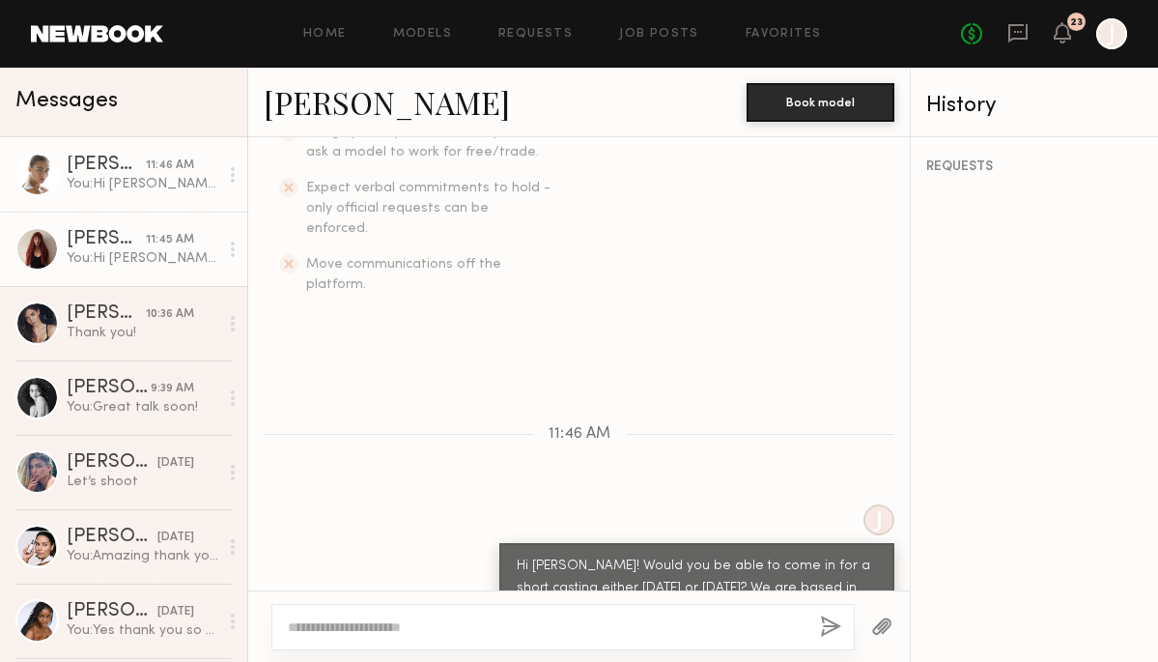
click at [146, 247] on div "Liv Y." at bounding box center [106, 239] width 79 height 19
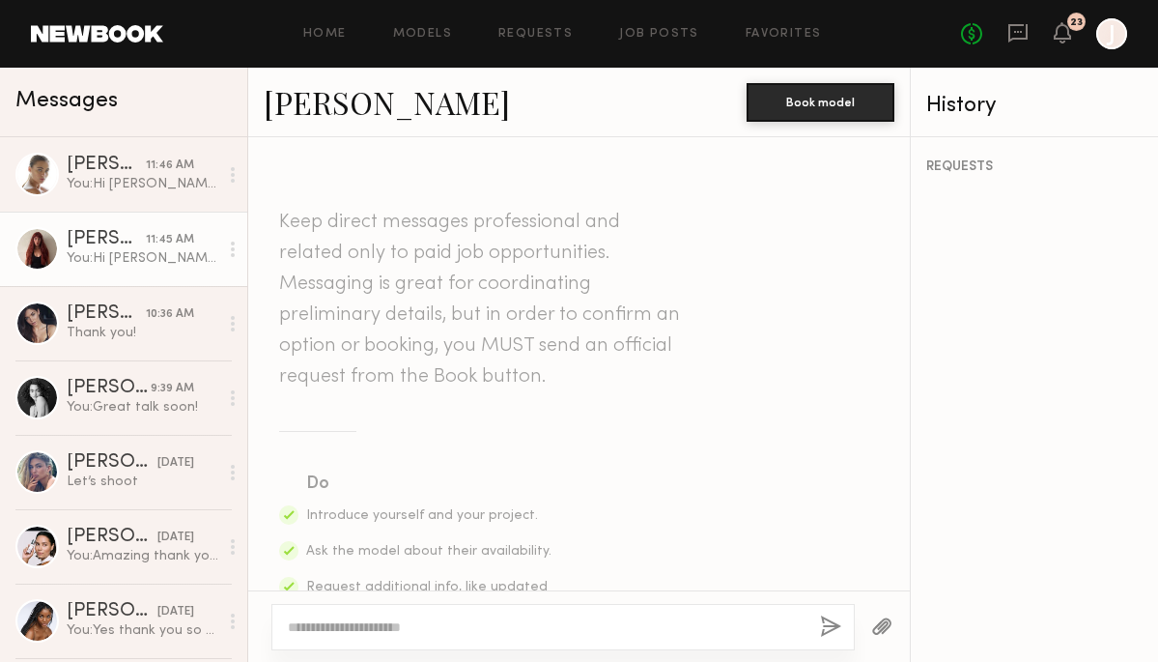
scroll to position [582, 0]
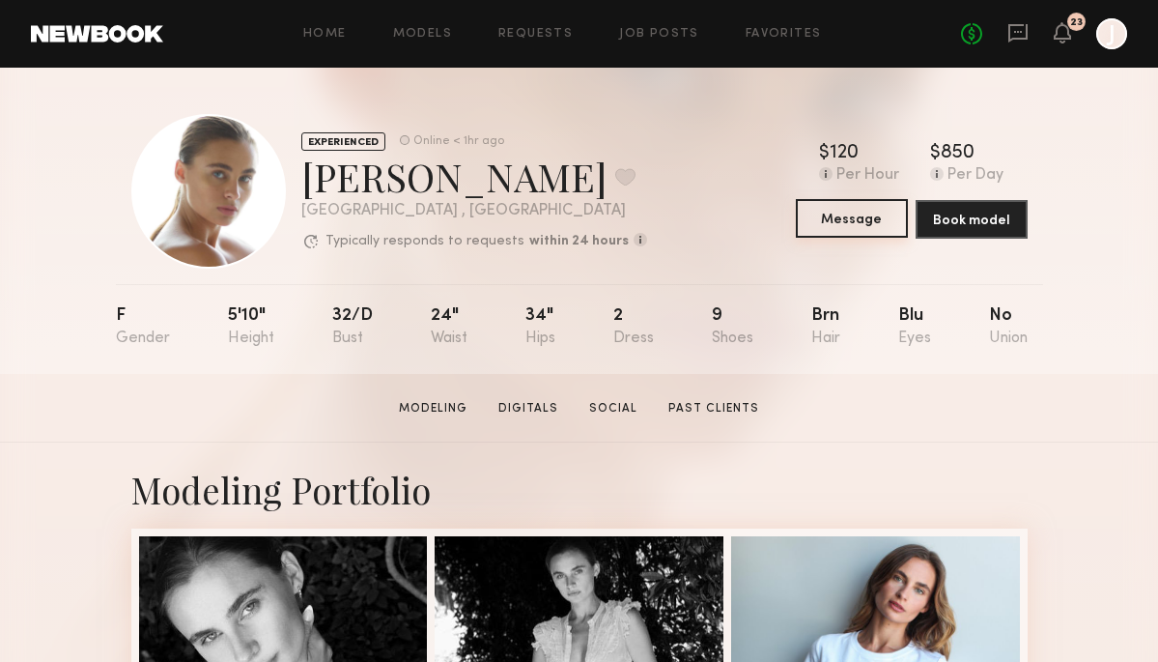
click at [851, 207] on button "Message" at bounding box center [852, 218] width 112 height 39
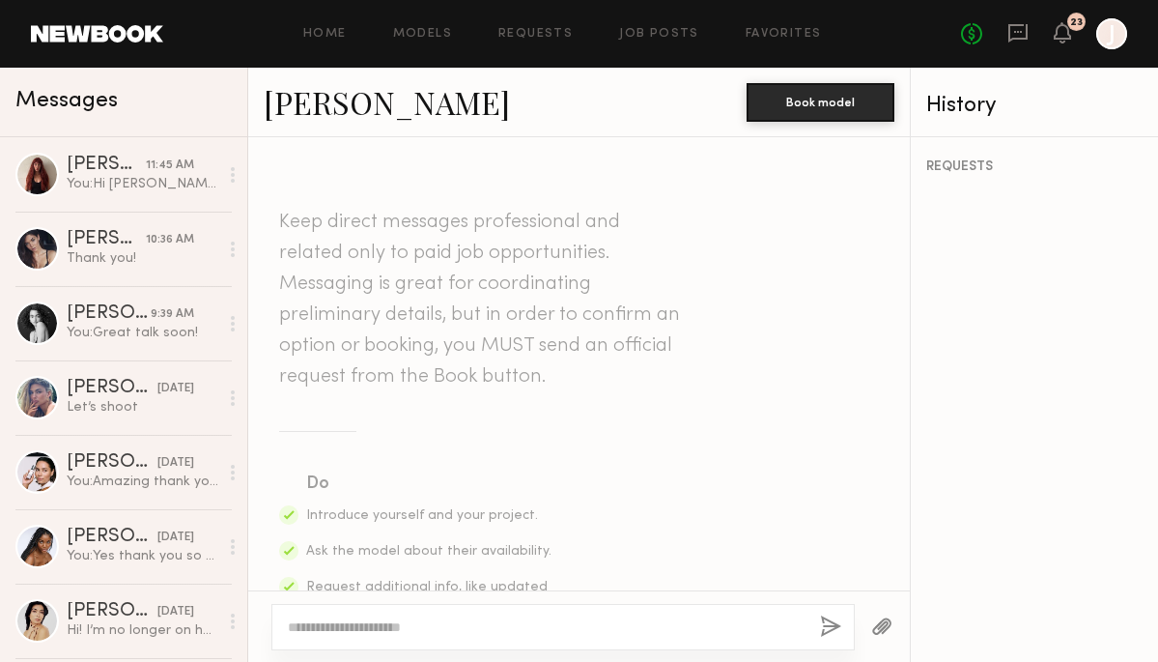
click at [461, 628] on textarea at bounding box center [546, 626] width 517 height 19
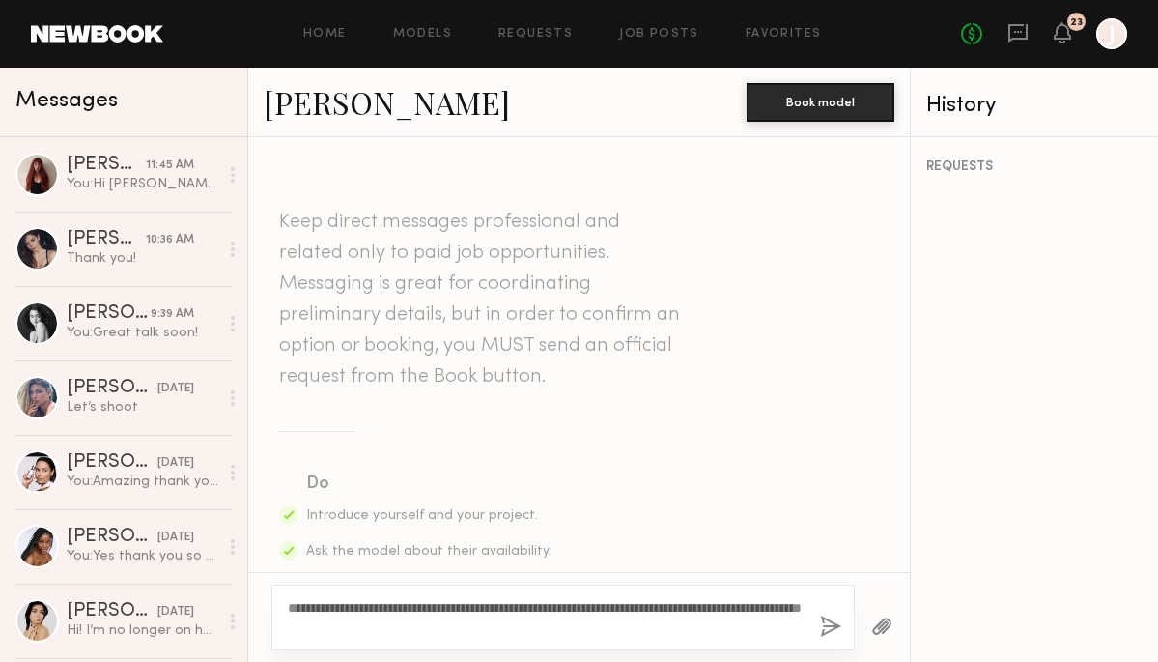
type textarea "**********"
click at [822, 628] on button "button" at bounding box center [830, 627] width 21 height 24
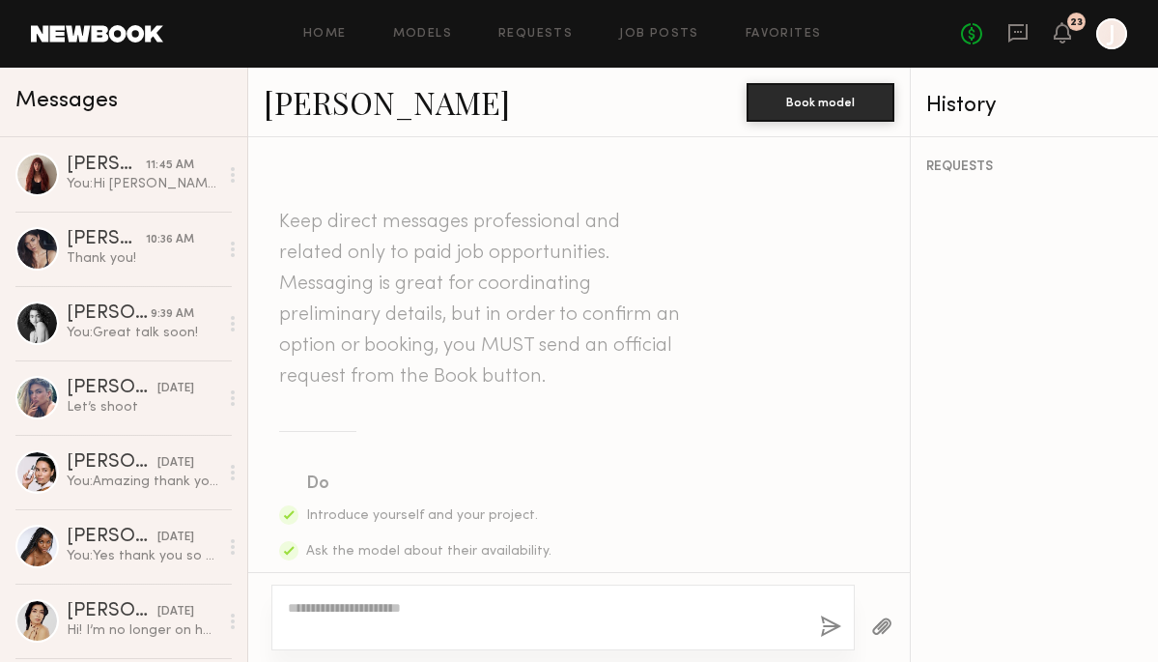
scroll to position [582, 0]
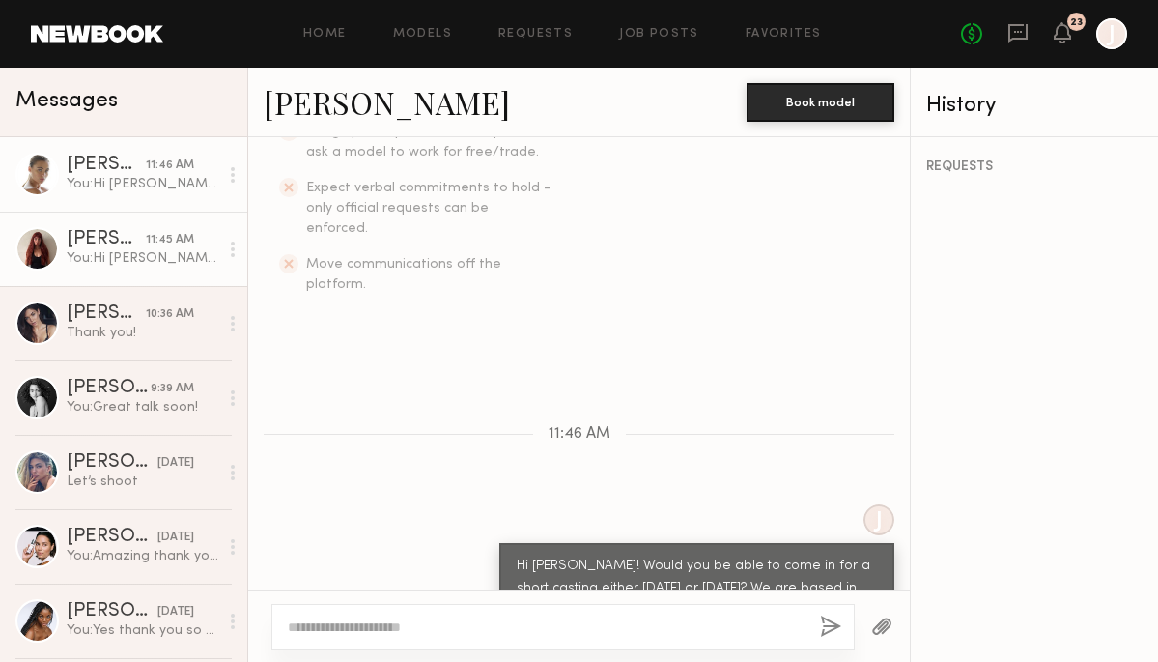
click at [126, 269] on link "Liv Y. 11:45 AM You: Hi Liv! Would you be able to come in for a short casting s…" at bounding box center [123, 249] width 247 height 74
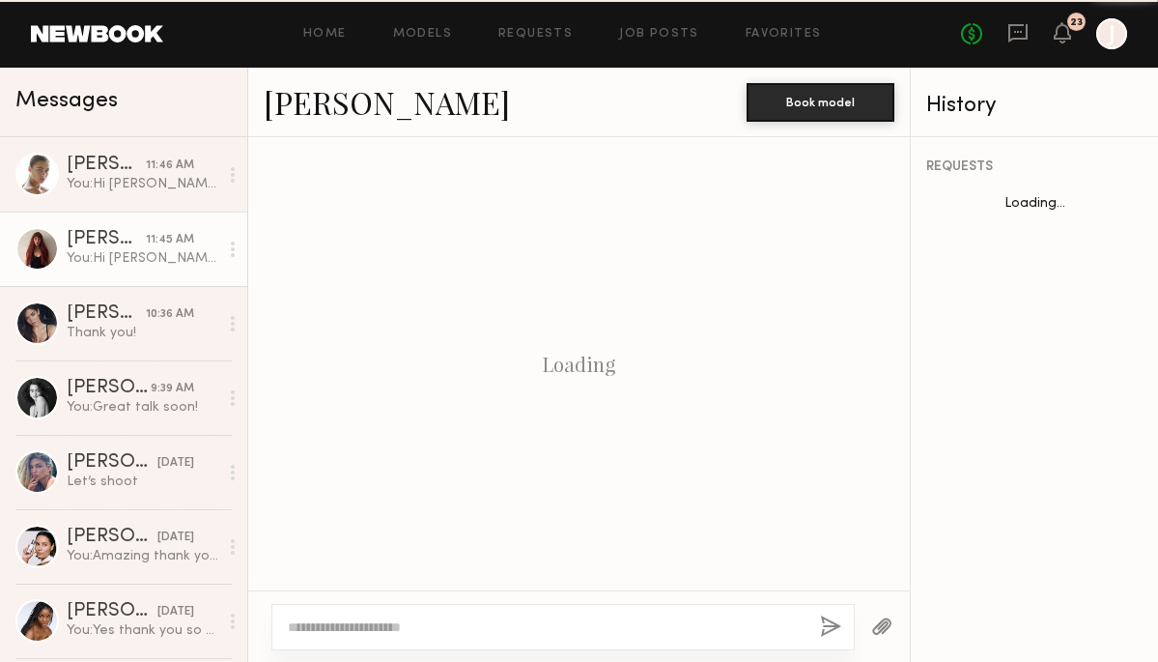
scroll to position [582, 0]
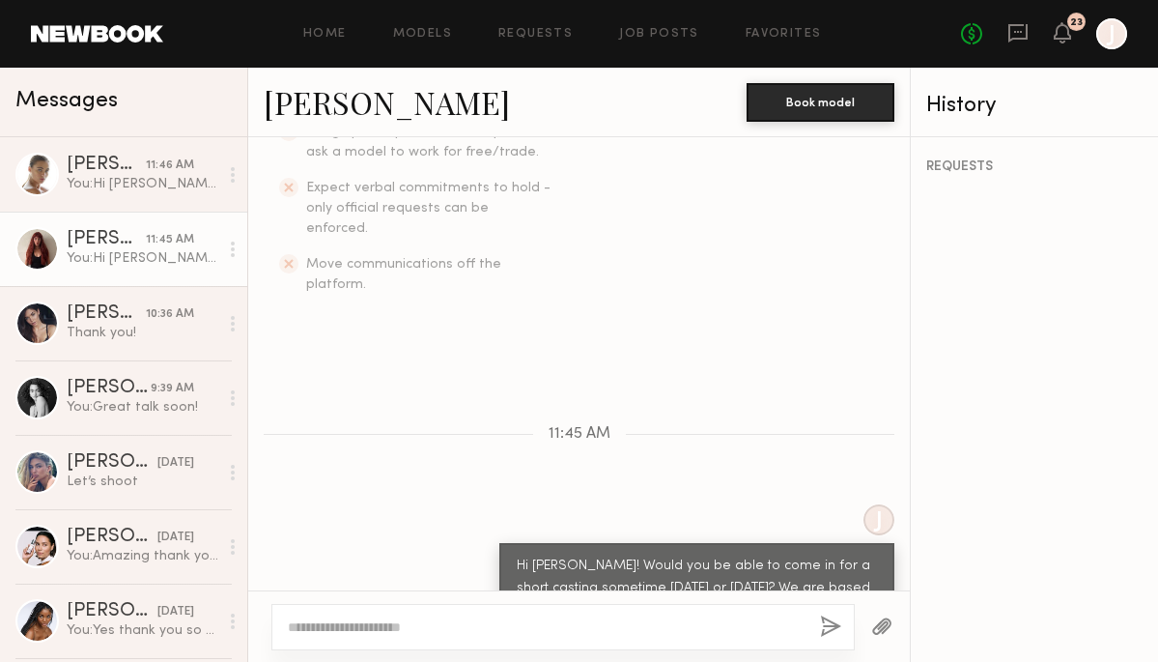
click at [289, 111] on link "[PERSON_NAME]" at bounding box center [387, 102] width 246 height 42
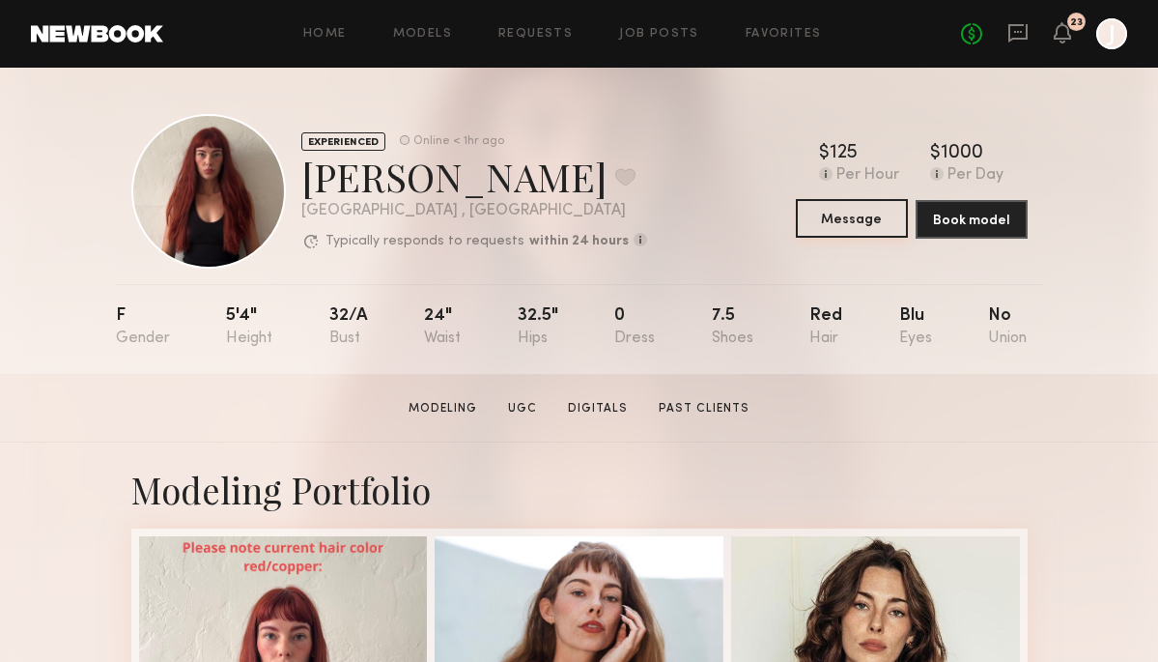
click at [862, 215] on button "Message" at bounding box center [852, 218] width 112 height 39
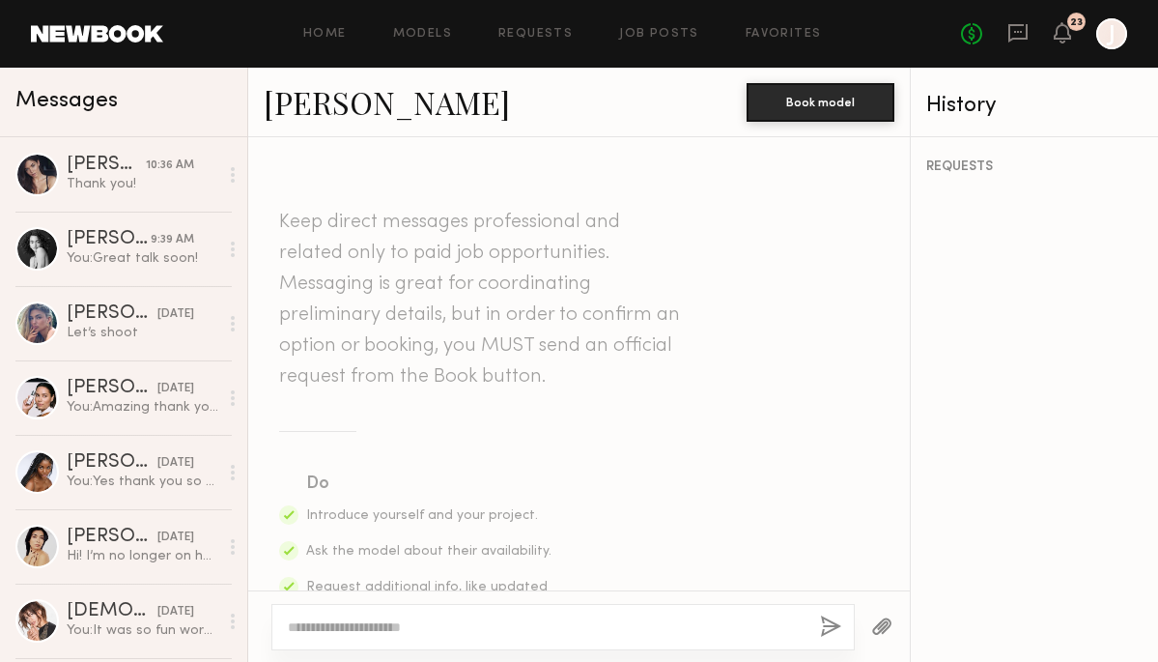
scroll to position [320, 0]
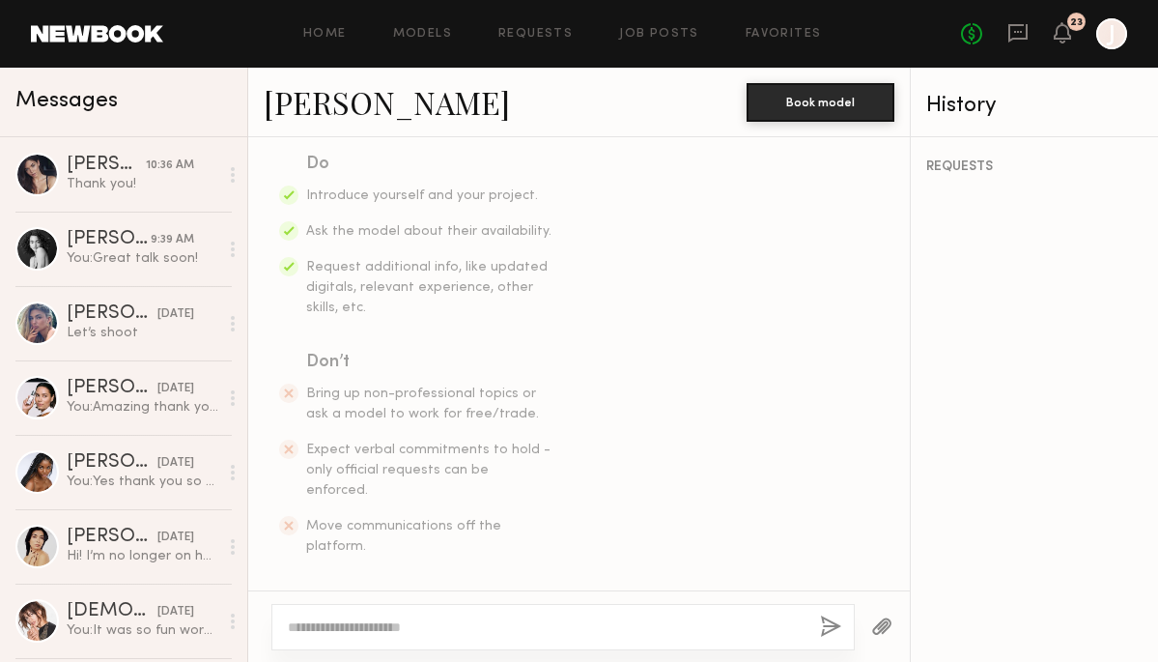
click at [476, 615] on div at bounding box center [563, 627] width 584 height 46
click at [464, 631] on textarea at bounding box center [546, 626] width 517 height 19
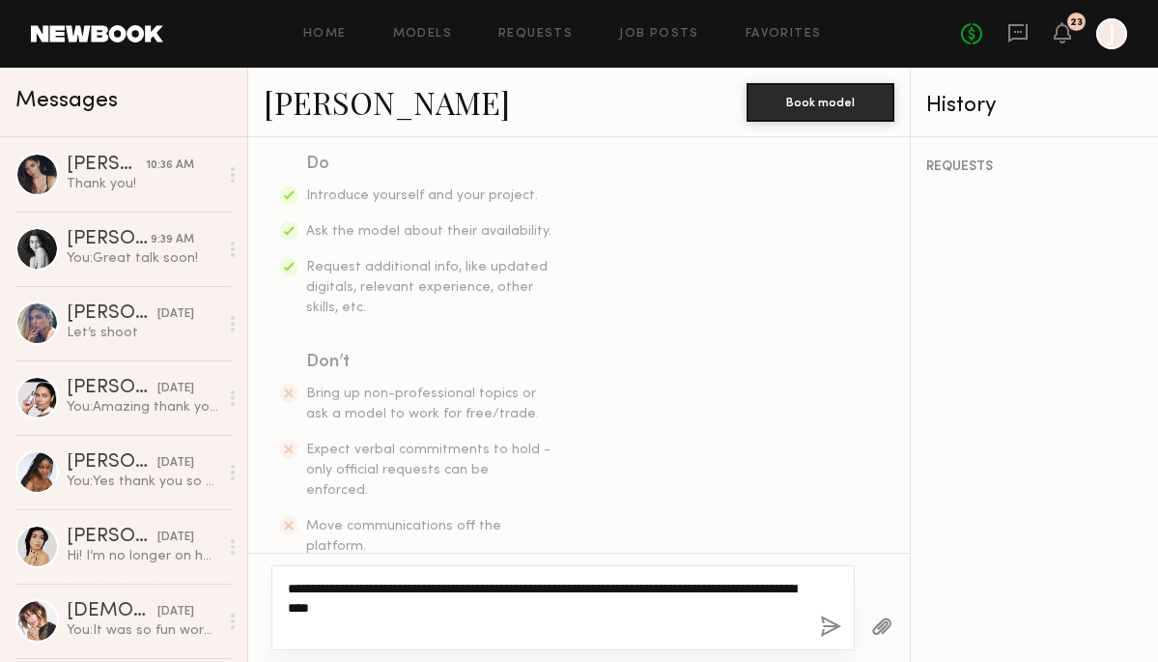
type textarea "**********"
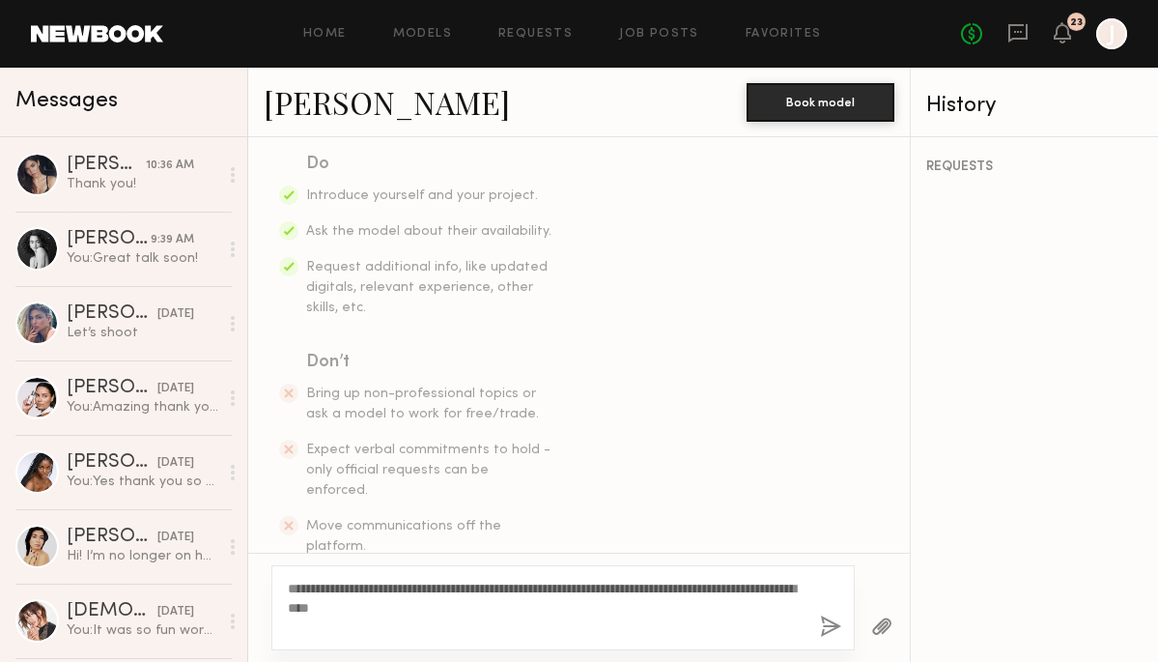
click at [838, 627] on button "button" at bounding box center [830, 627] width 21 height 24
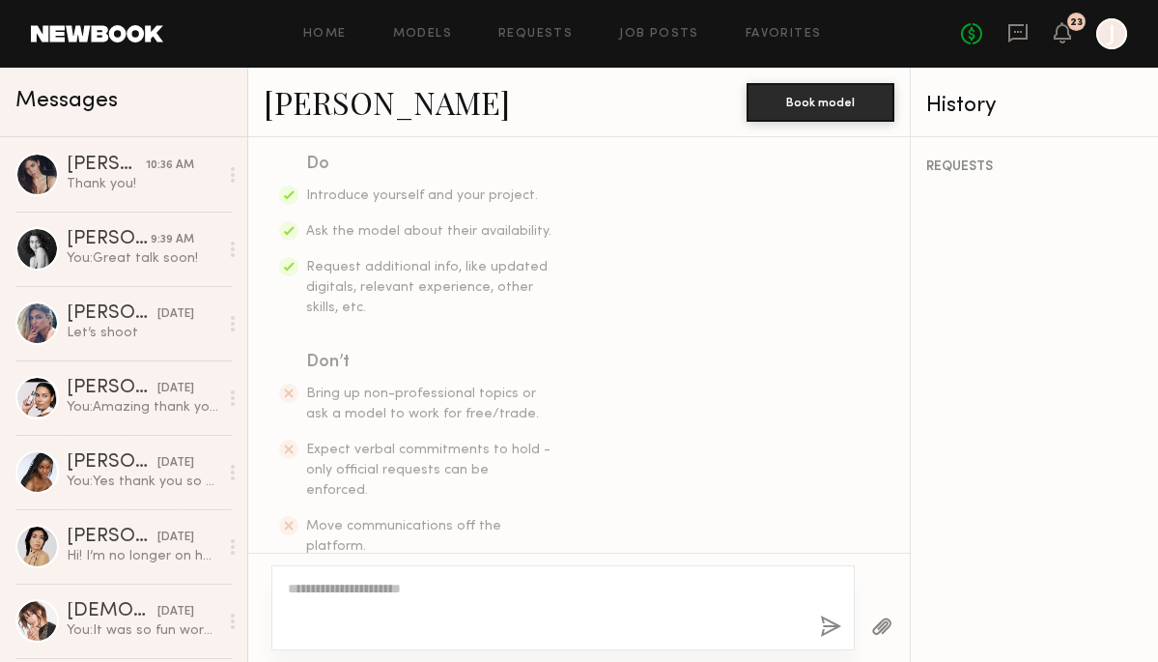
scroll to position [582, 0]
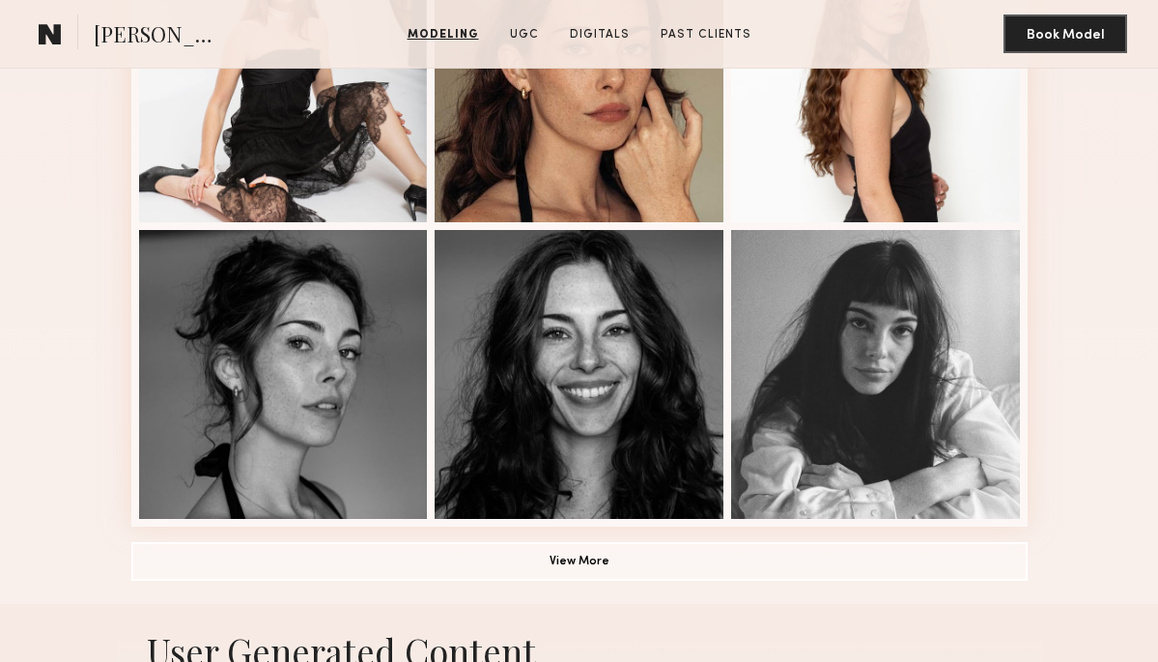
scroll to position [1190, 0]
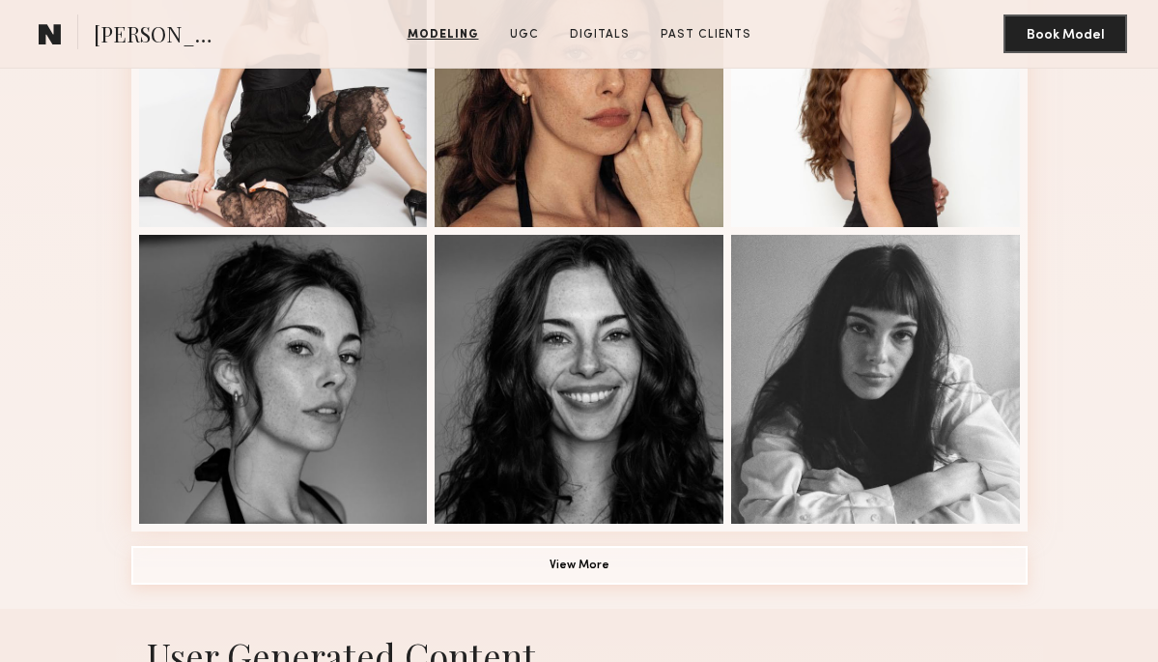
click at [540, 554] on button "View More" at bounding box center [579, 565] width 897 height 39
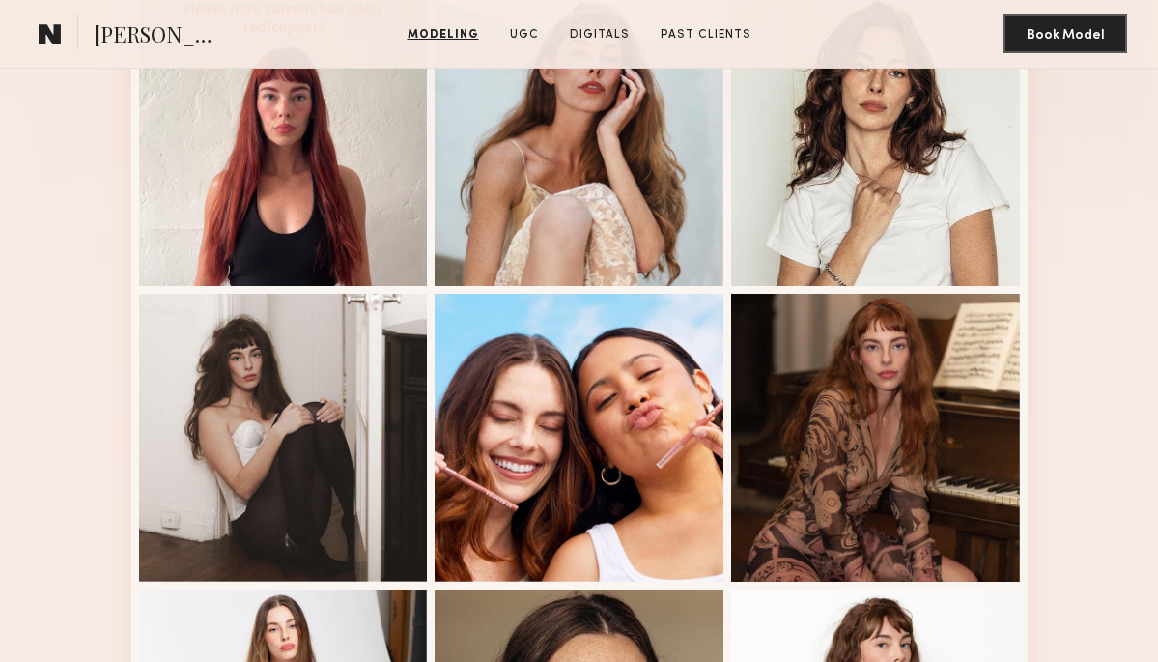
scroll to position [0, 0]
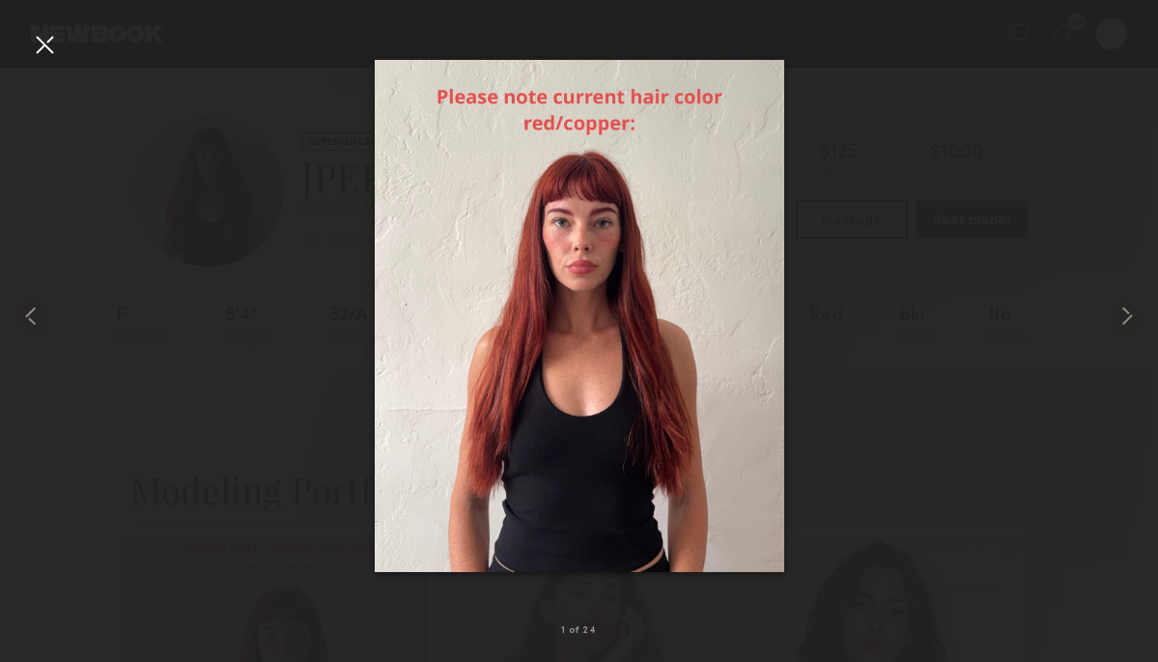
click at [43, 46] on div at bounding box center [44, 44] width 31 height 31
